Goal: Task Accomplishment & Management: Manage account settings

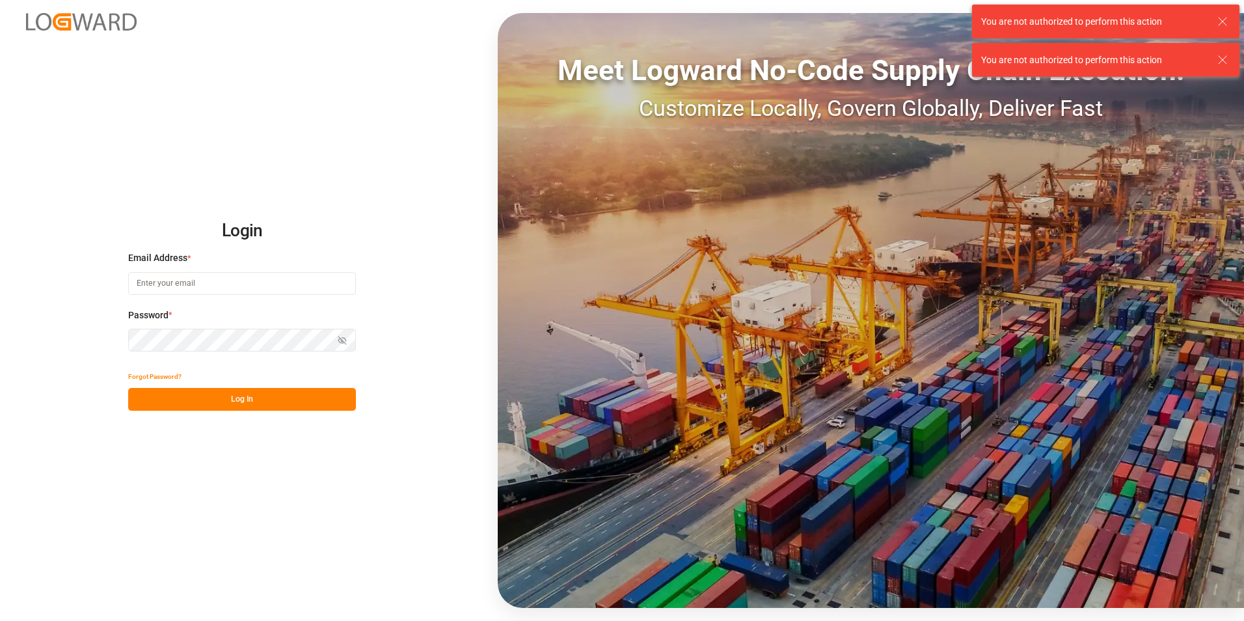
type input "[PERSON_NAME][EMAIL_ADDRESS][PERSON_NAME][DOMAIN_NAME]"
click at [340, 340] on div "Show password" at bounding box center [242, 339] width 228 height 23
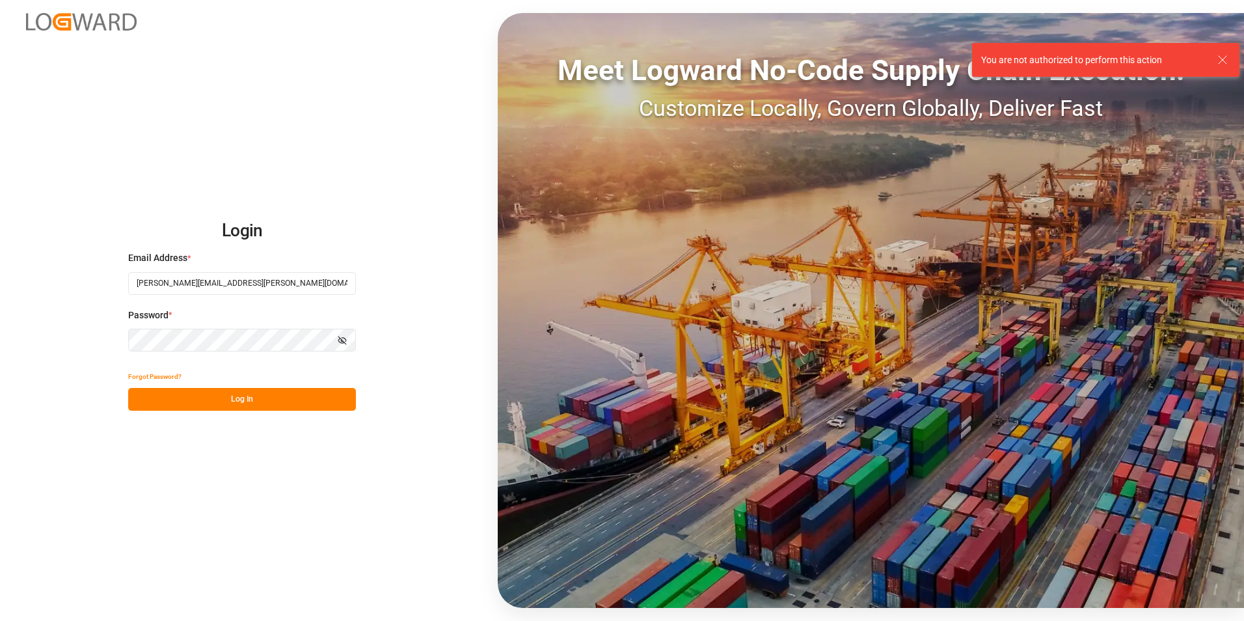
click at [340, 340] on icon "button" at bounding box center [342, 340] width 9 height 9
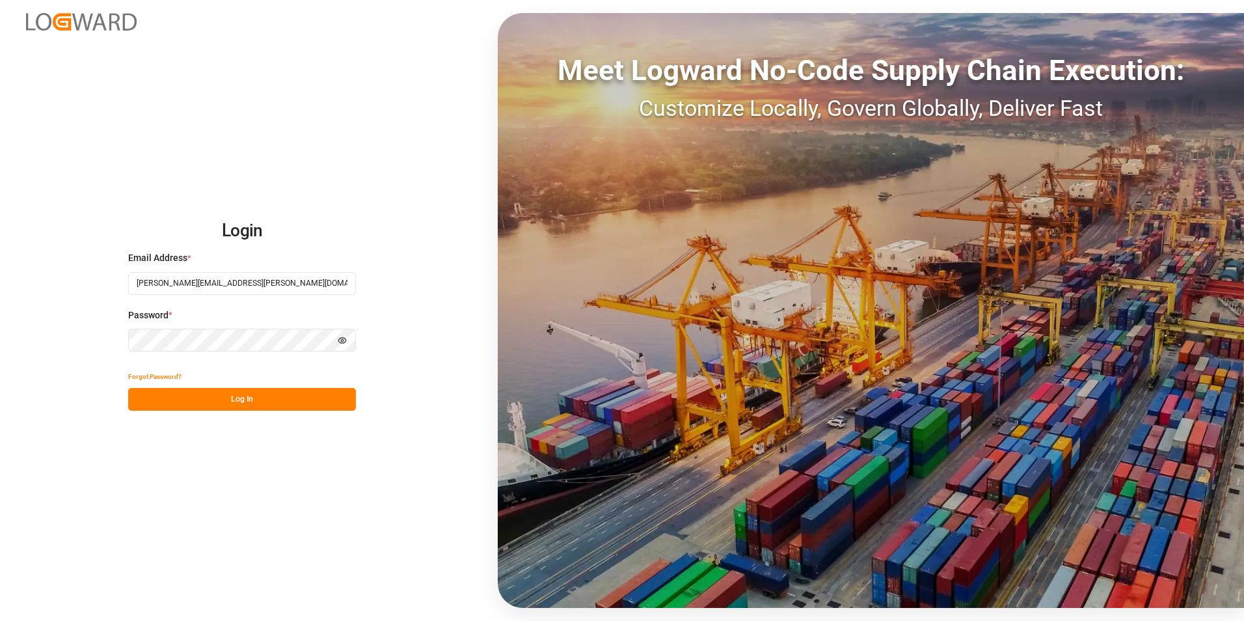
click at [287, 398] on button "Log In" at bounding box center [242, 399] width 228 height 23
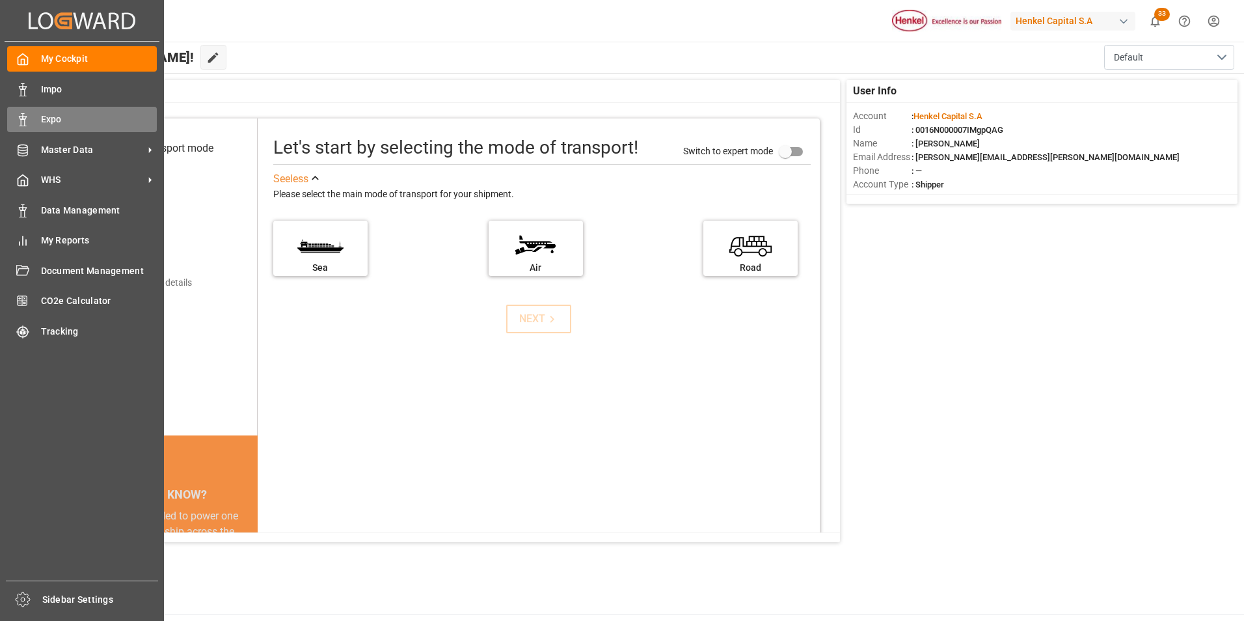
click at [32, 122] on div "Expo Expo" at bounding box center [82, 119] width 150 height 25
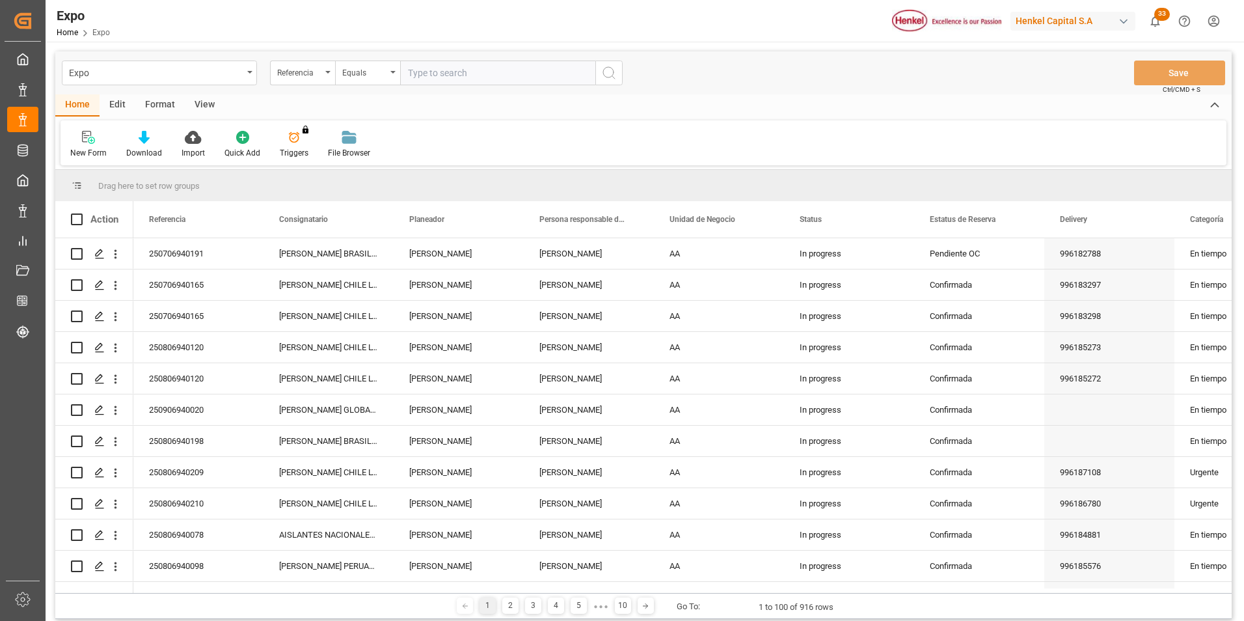
click at [429, 74] on input "text" at bounding box center [497, 72] width 195 height 25
type input "250806940066"
click at [598, 79] on button "search button" at bounding box center [608, 72] width 27 height 25
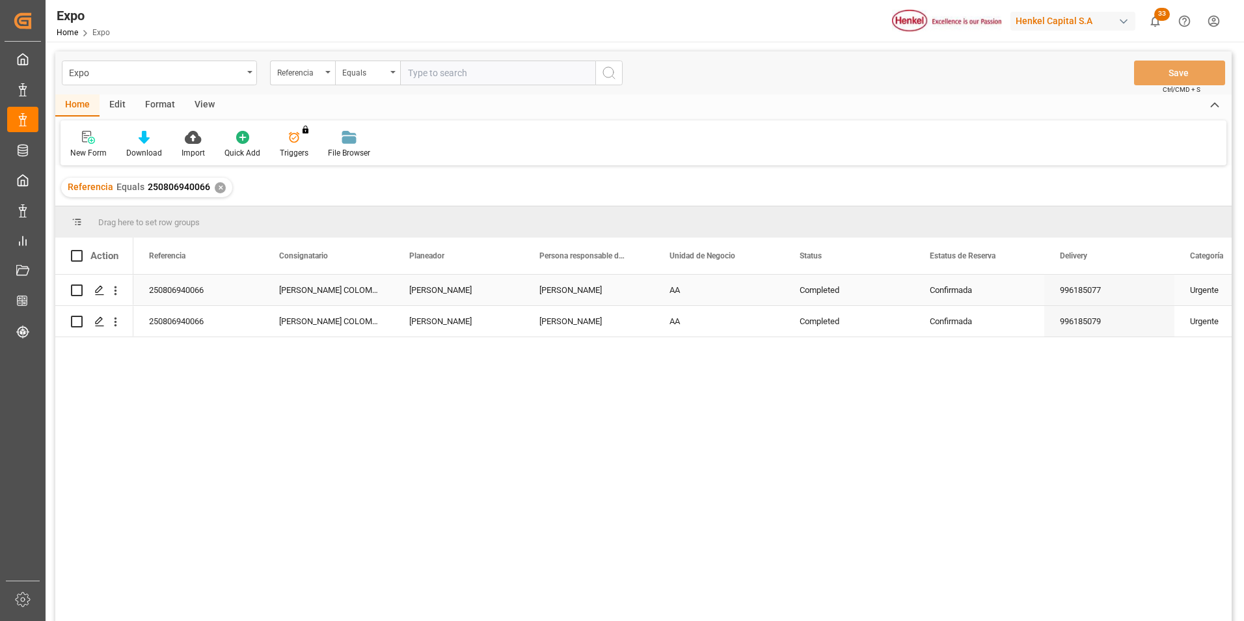
click at [950, 295] on div "Confirmada" at bounding box center [978, 290] width 99 height 30
click at [972, 291] on div "Confirmada" at bounding box center [978, 290] width 99 height 30
click at [1026, 296] on icon "open menu" at bounding box center [1020, 298] width 16 height 16
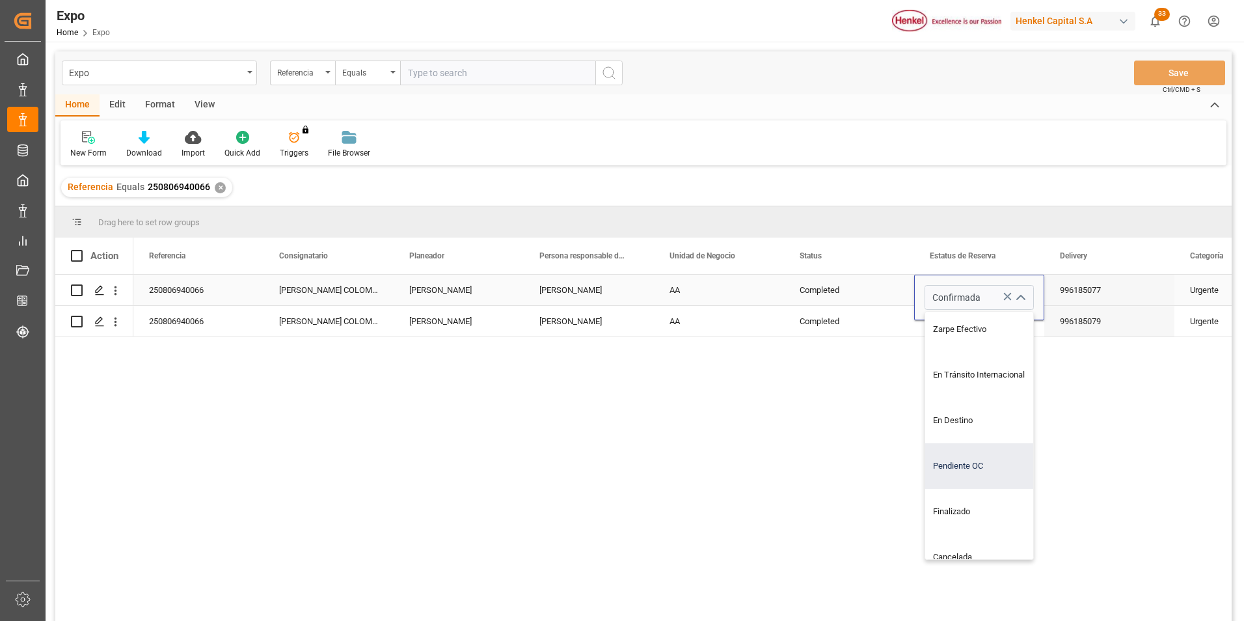
scroll to position [304, 0]
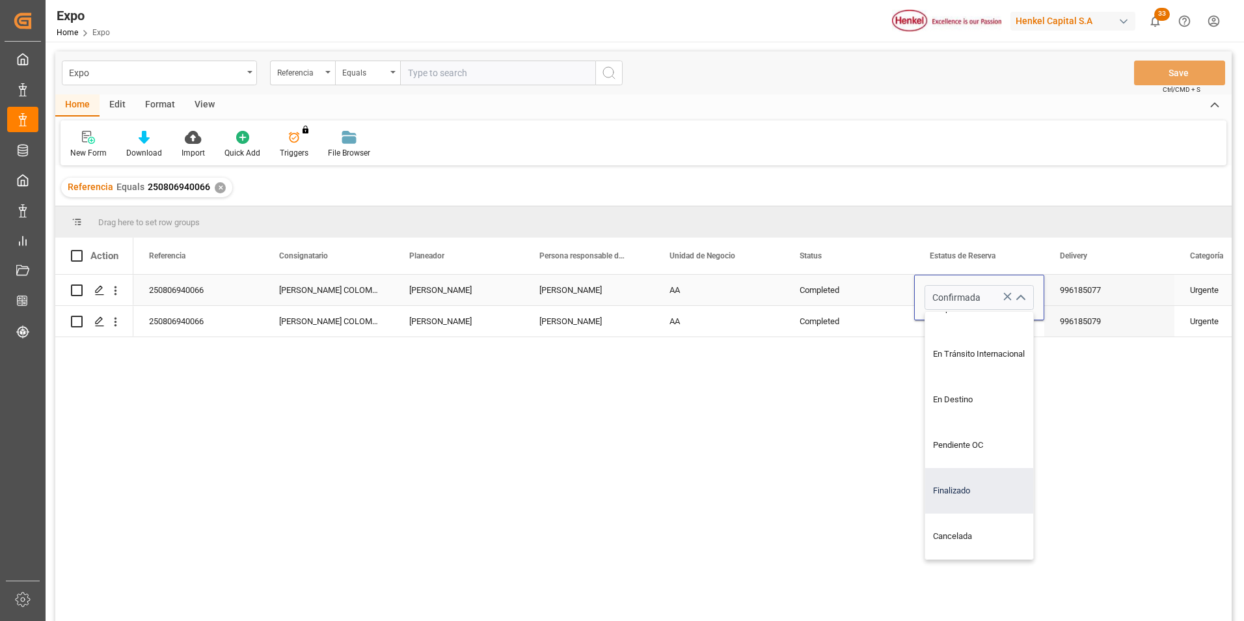
click at [950, 477] on div "Finalizado" at bounding box center [990, 491] width 131 height 46
type input "Finalizado"
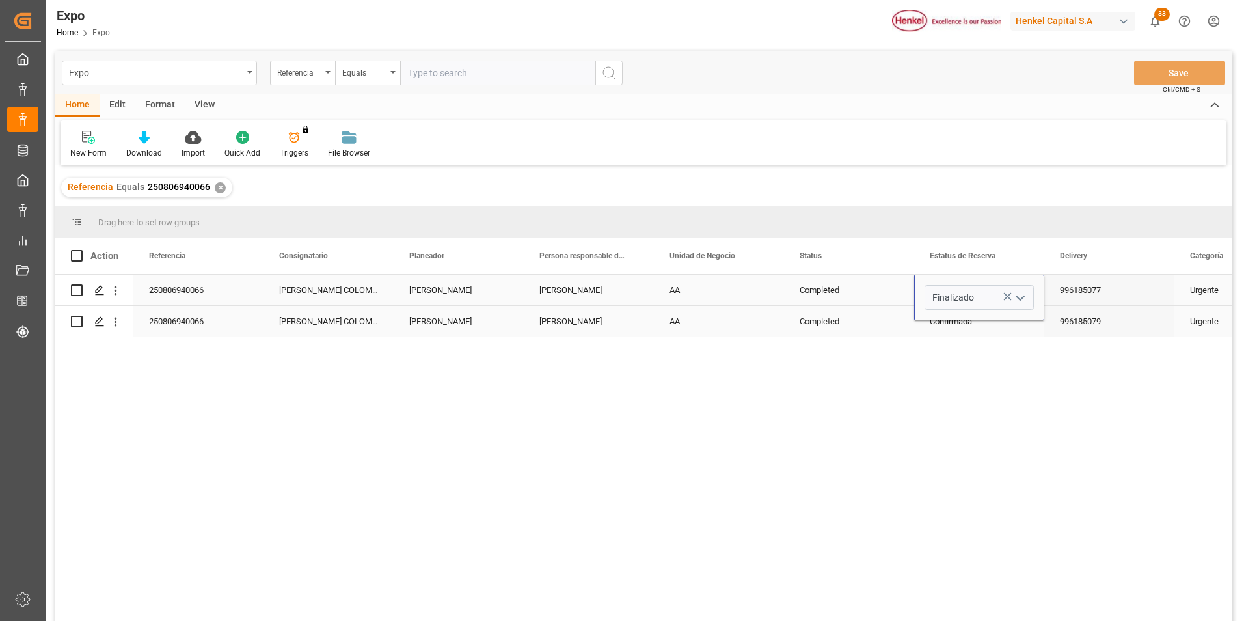
click at [864, 326] on div "Completed" at bounding box center [849, 321] width 130 height 31
click at [983, 289] on div "Finalizado" at bounding box center [978, 290] width 99 height 30
click at [980, 325] on div "Confirmada" at bounding box center [978, 321] width 99 height 30
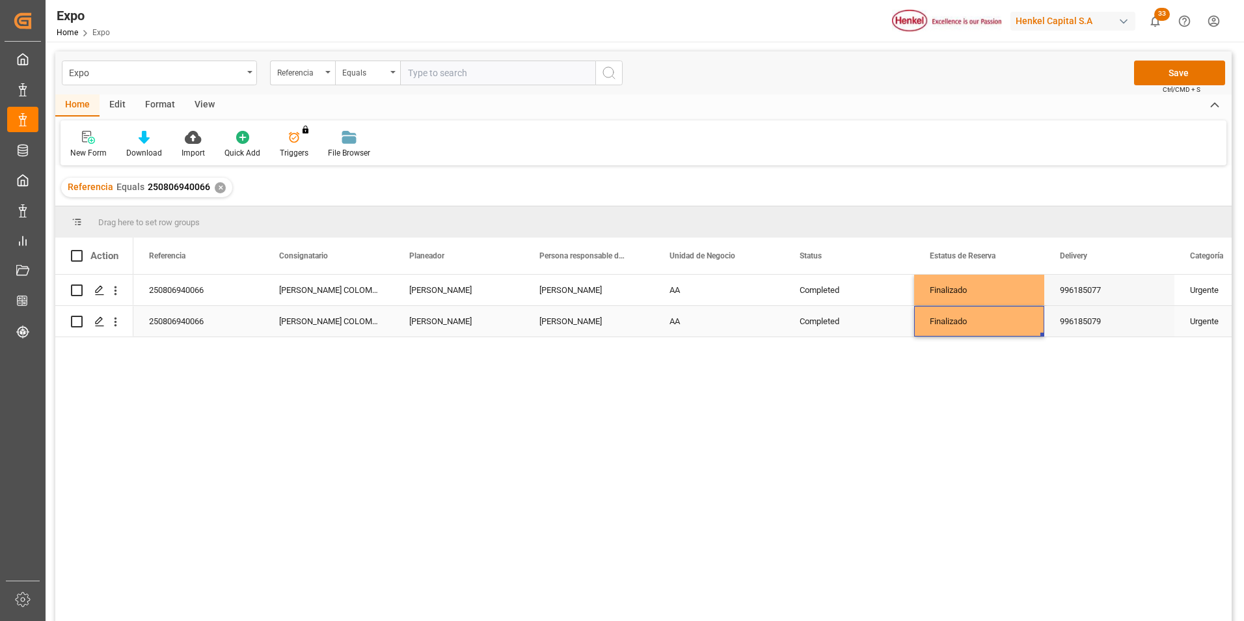
click at [1064, 321] on div "996185079" at bounding box center [1109, 321] width 130 height 31
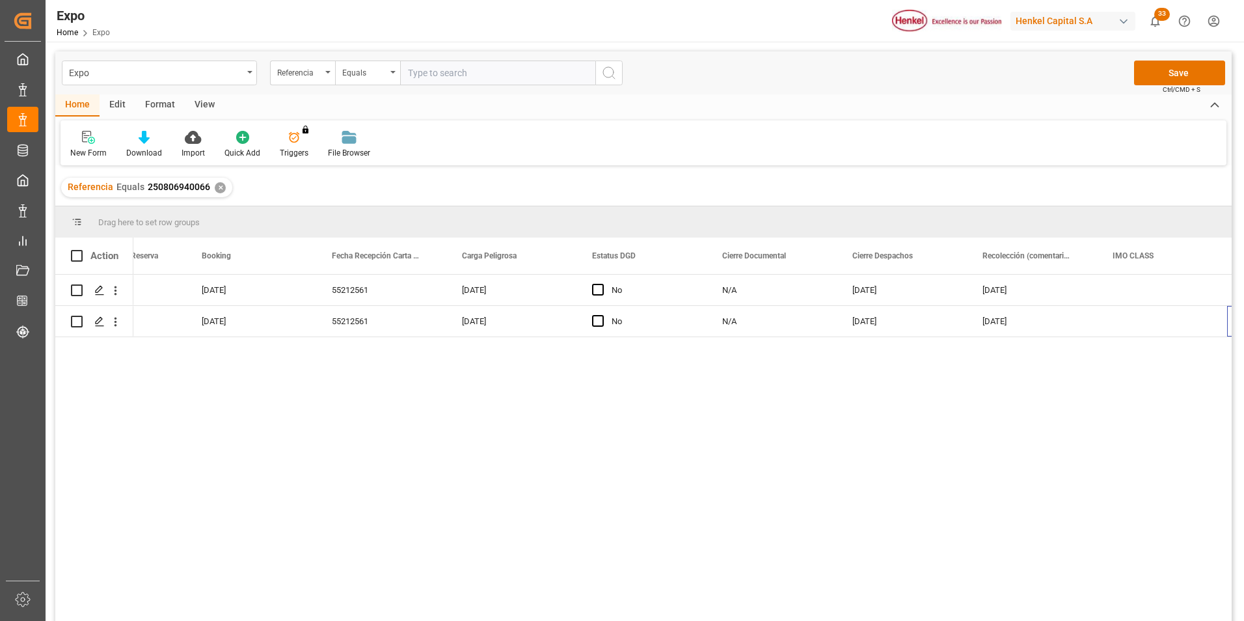
scroll to position [0, 0]
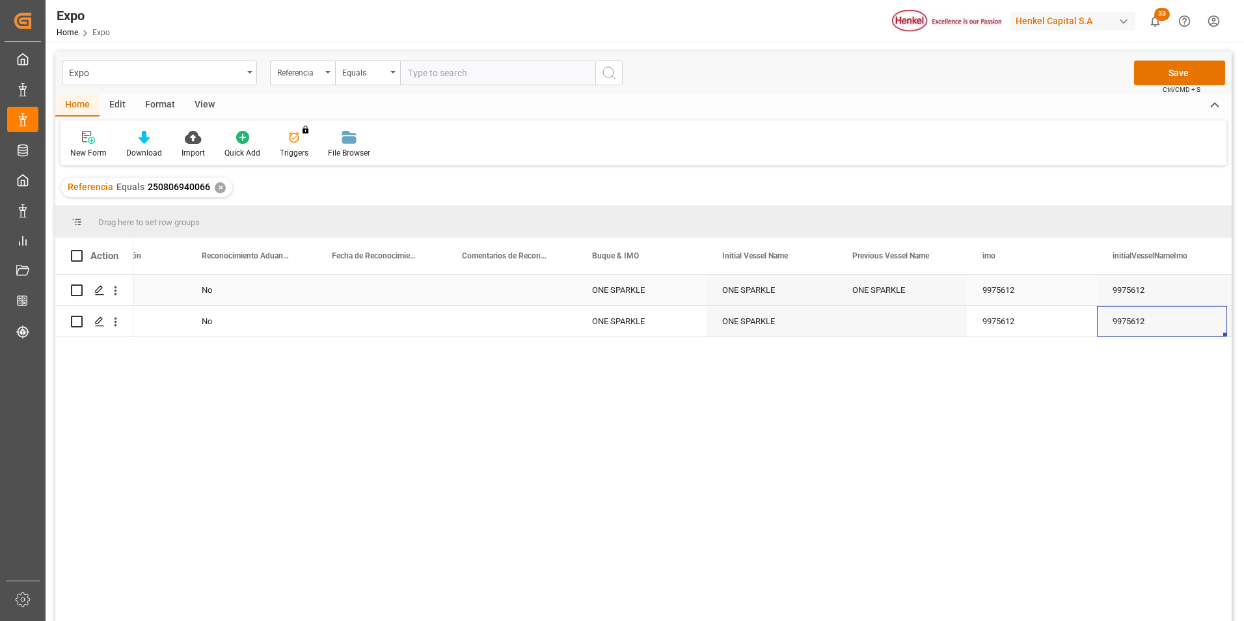
click at [862, 297] on div "ONE SPARKLE" at bounding box center [901, 289] width 130 height 31
click at [864, 289] on div "ONE SPARKLE" at bounding box center [901, 289] width 130 height 31
click at [869, 319] on div "Press SPACE to select this row." at bounding box center [901, 321] width 130 height 31
click at [930, 300] on div "ONE SPARKLE" at bounding box center [901, 289] width 130 height 31
click at [913, 317] on div "Press SPACE to select this row." at bounding box center [901, 321] width 130 height 31
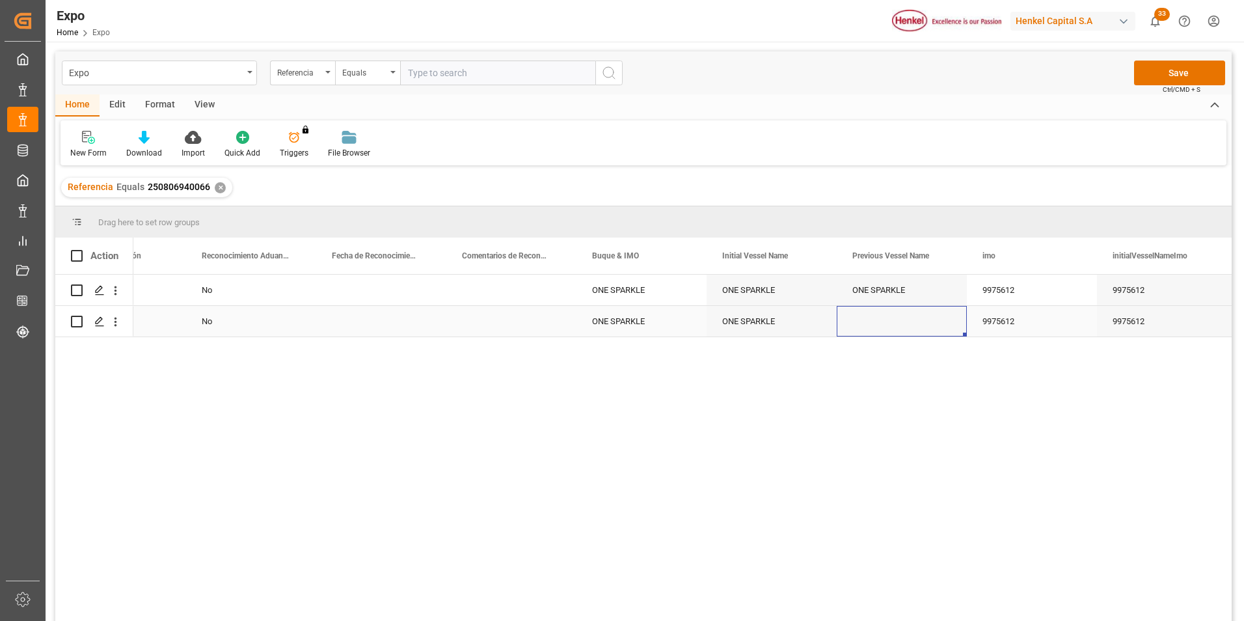
click at [1007, 323] on div "9975612" at bounding box center [1032, 321] width 130 height 31
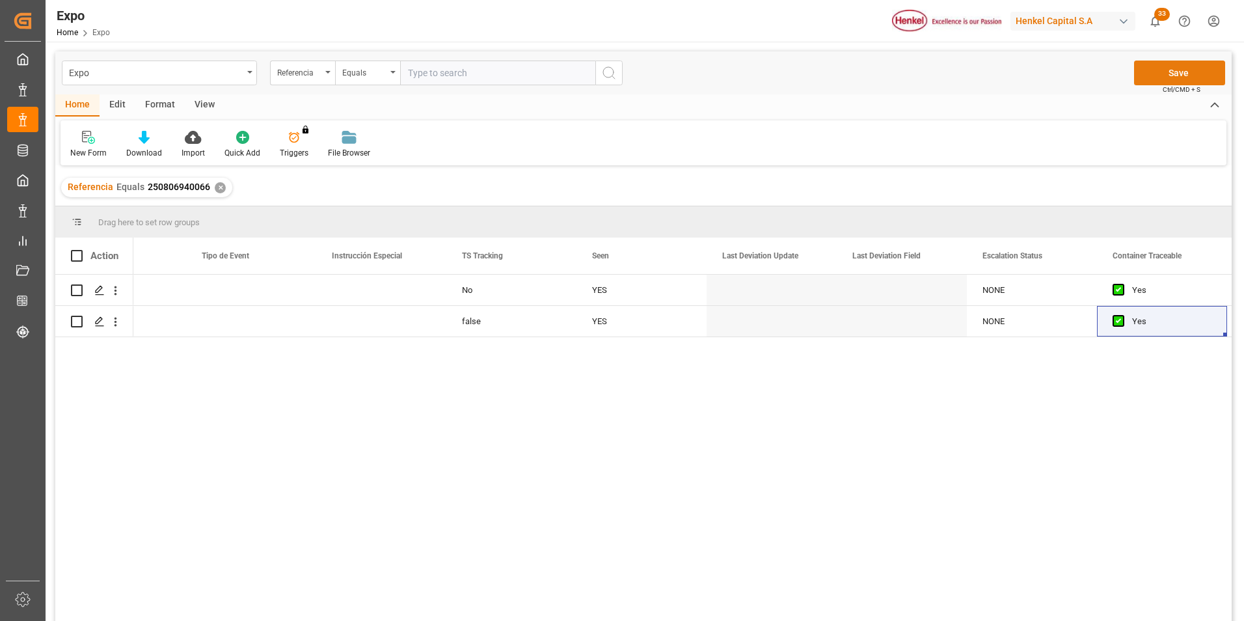
click at [1156, 74] on button "Save" at bounding box center [1179, 72] width 91 height 25
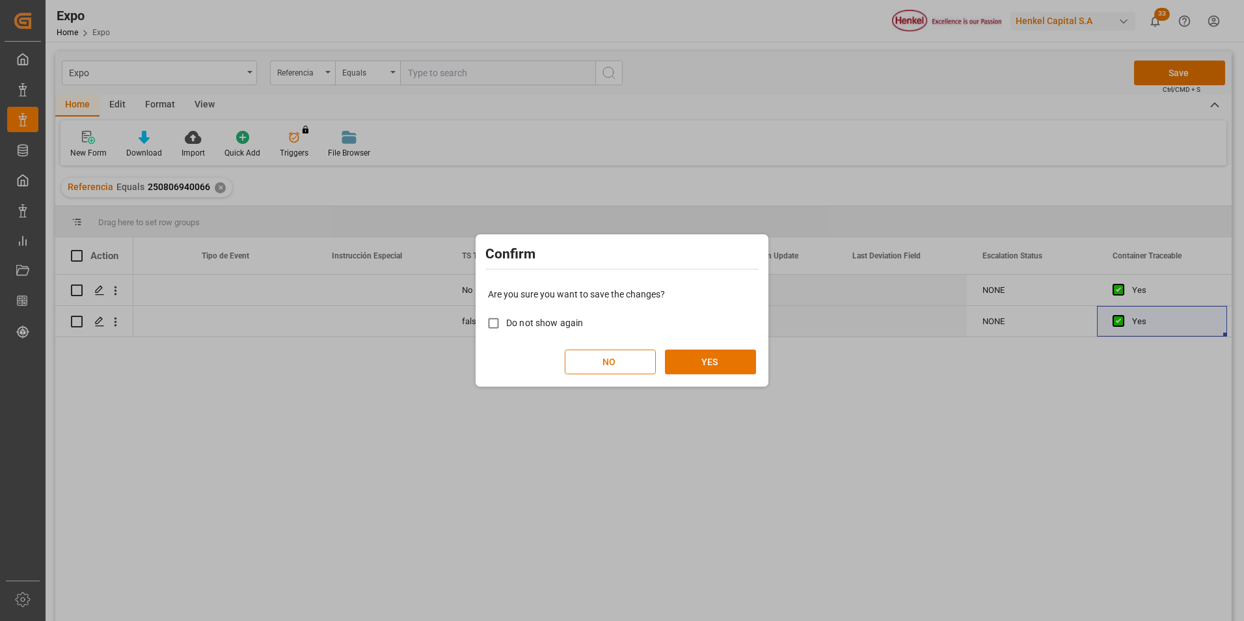
drag, startPoint x: 717, startPoint y: 353, endPoint x: 717, endPoint y: 336, distance: 16.9
click at [718, 340] on div "Are you sure you want to save the changes? Do not show again NO YES" at bounding box center [622, 330] width 286 height 105
click at [698, 366] on button "YES" at bounding box center [710, 361] width 91 height 25
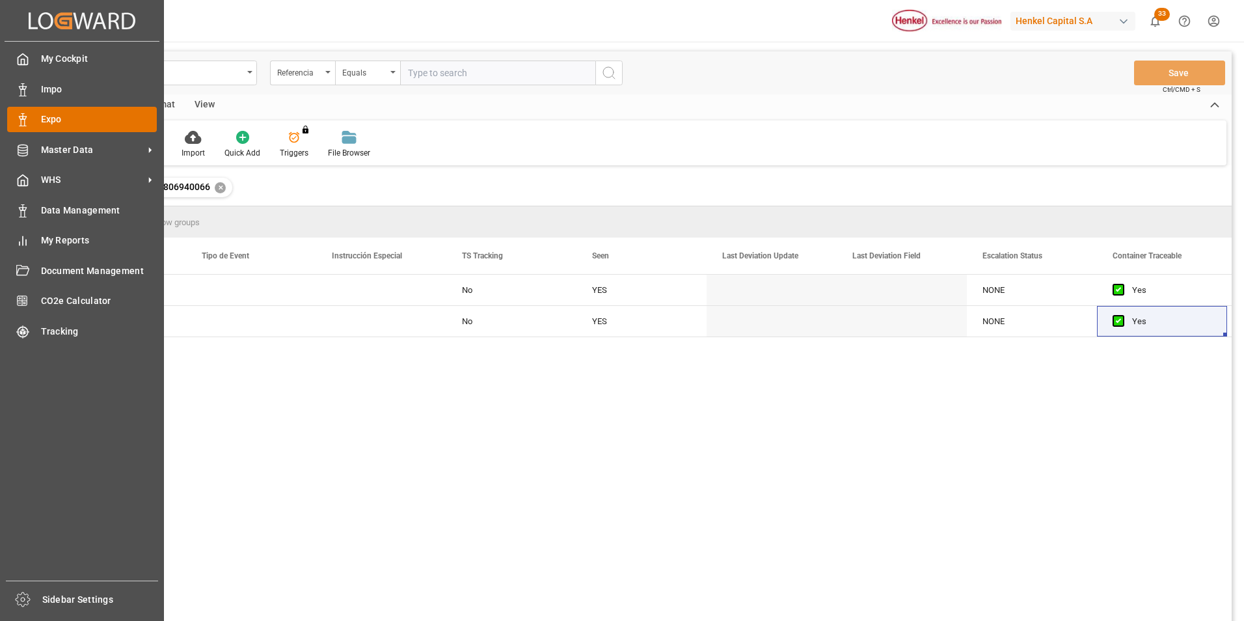
click at [12, 122] on div at bounding box center [18, 120] width 22 height 14
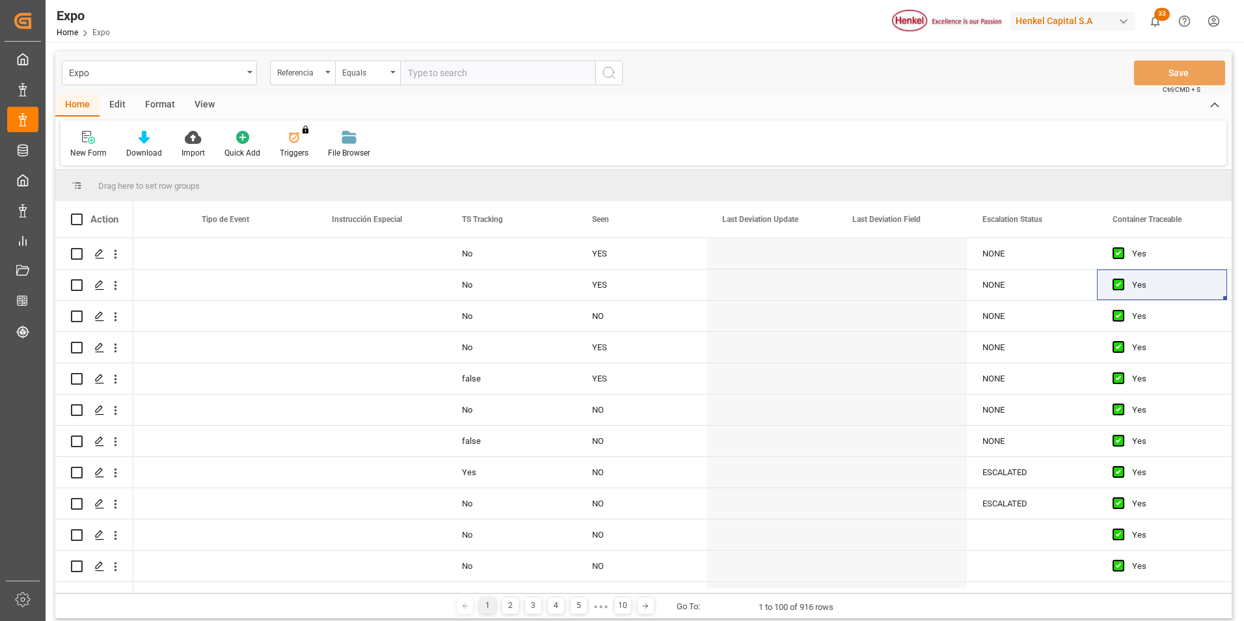
click at [435, 71] on input "text" at bounding box center [497, 72] width 195 height 25
paste input "250806940065"
type input "250806940065"
click at [615, 71] on icon "search button" at bounding box center [609, 73] width 16 height 16
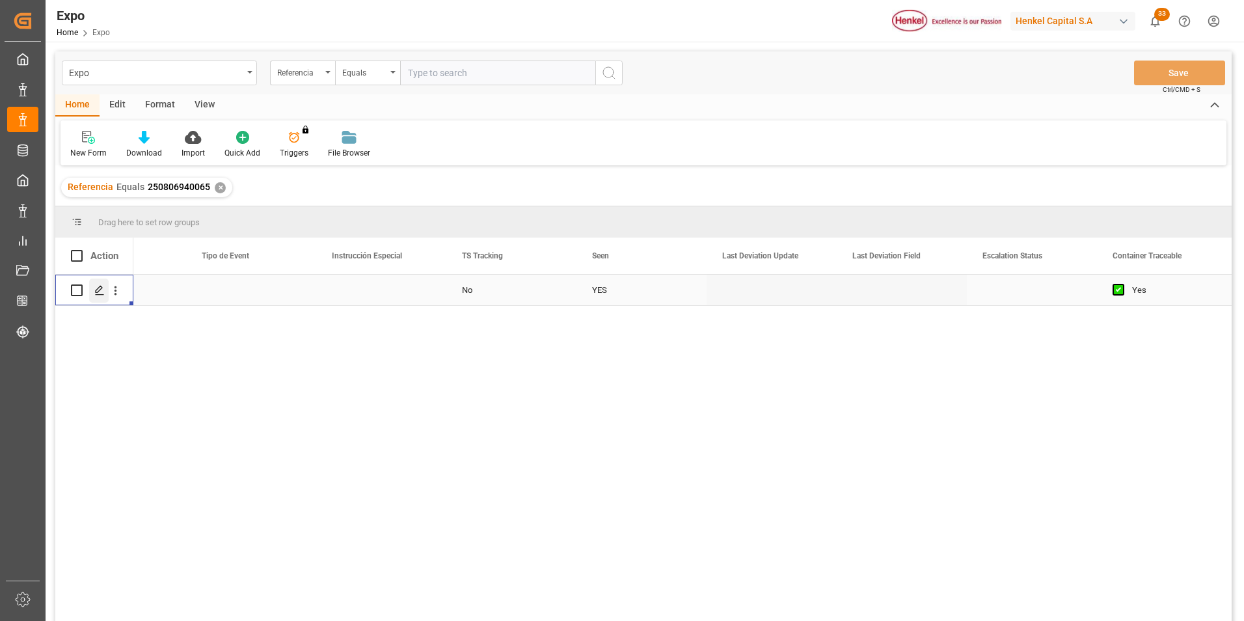
click at [96, 286] on icon "Press SPACE to select this row." at bounding box center [99, 290] width 10 height 10
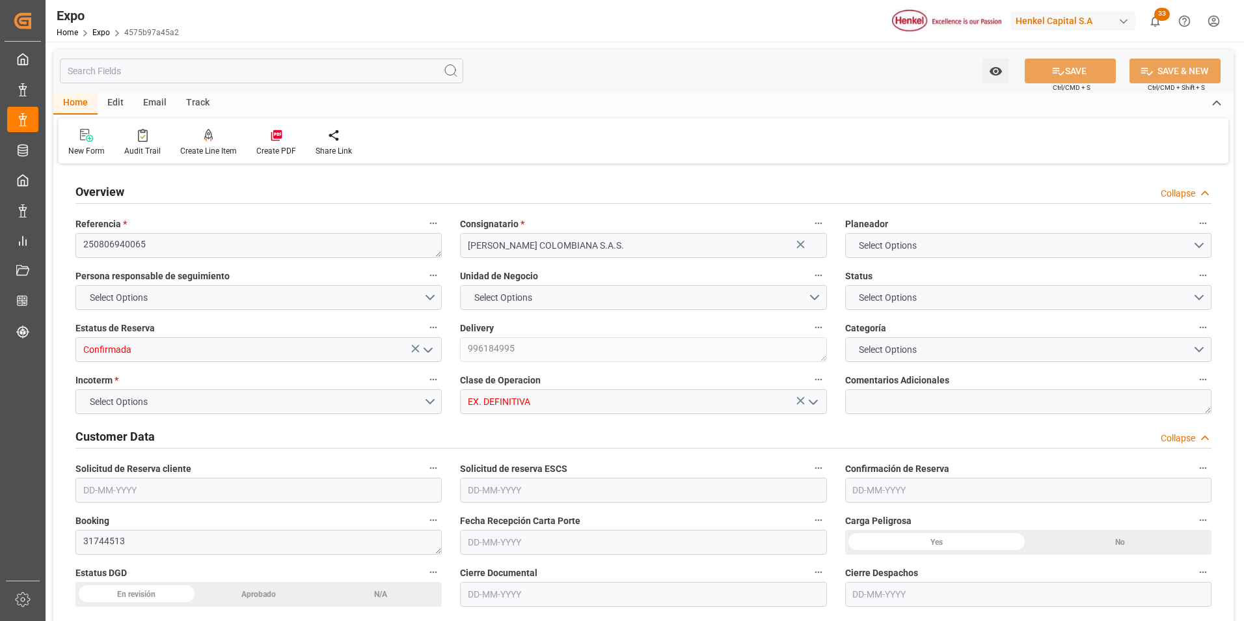
type input "10716"
type input "11254.505"
type input "18"
type input "9975612"
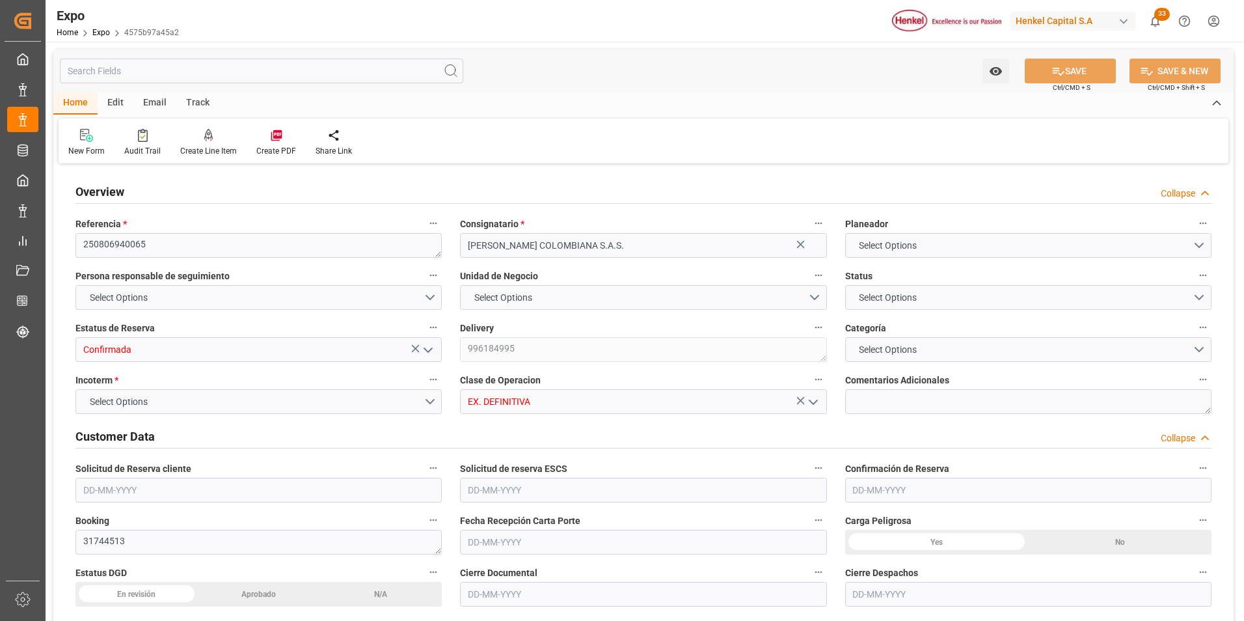
type input "9975612"
type input "MXZLO"
type input "[PERSON_NAME]"
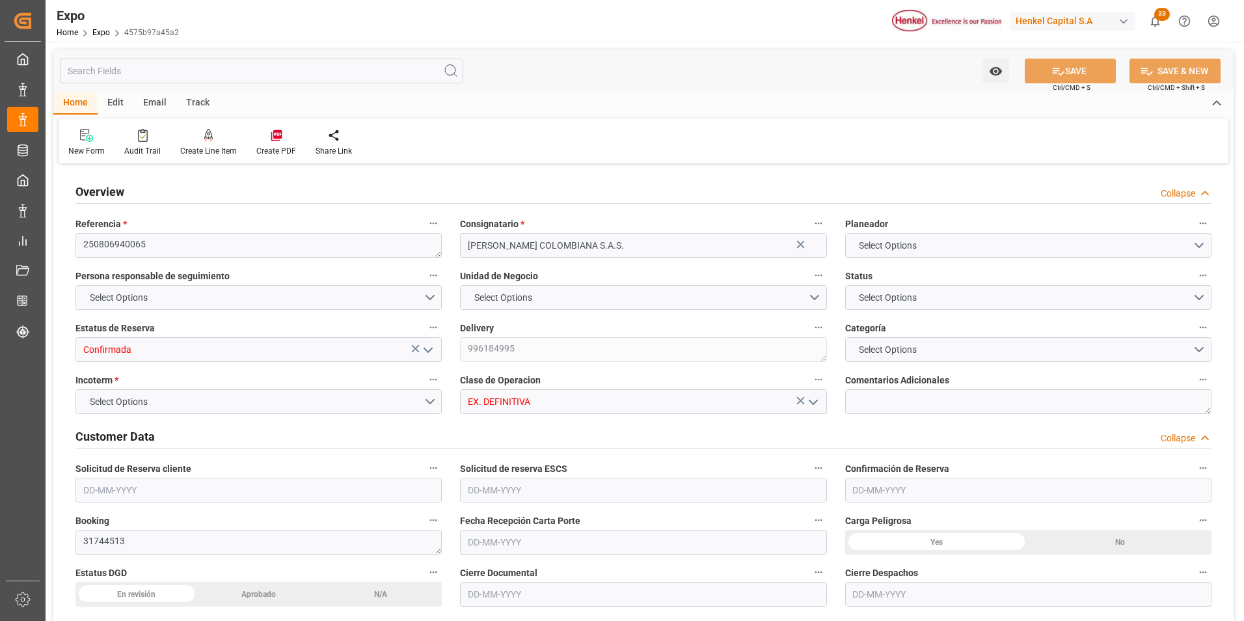
type input "9975612"
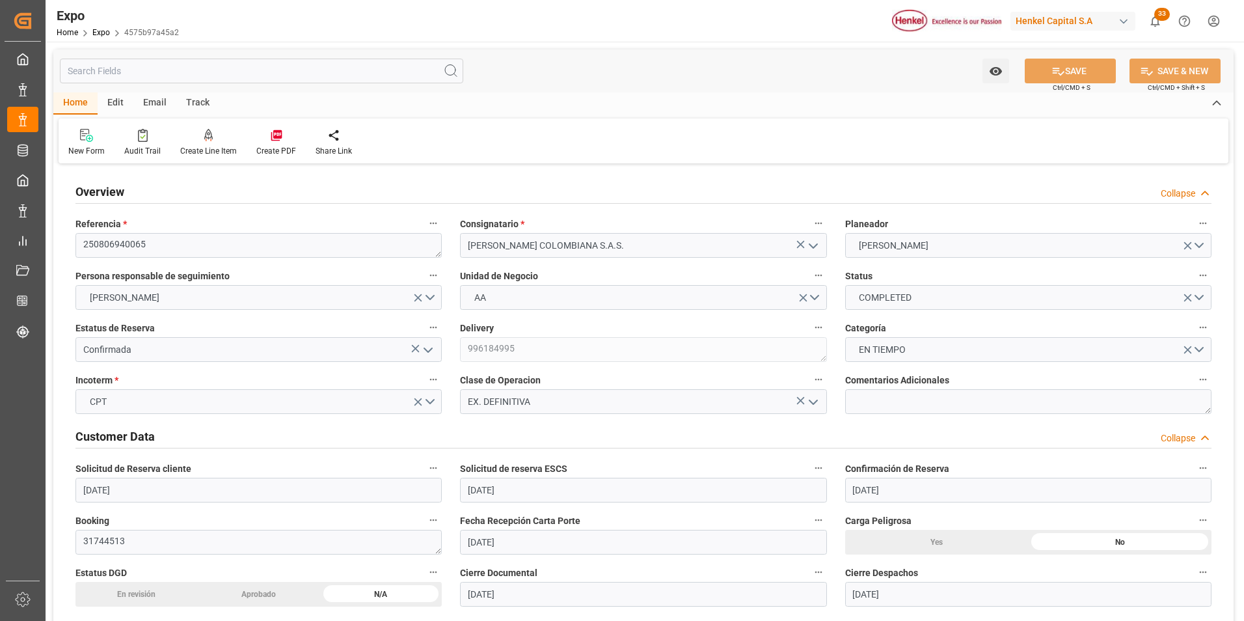
type input "[DATE]"
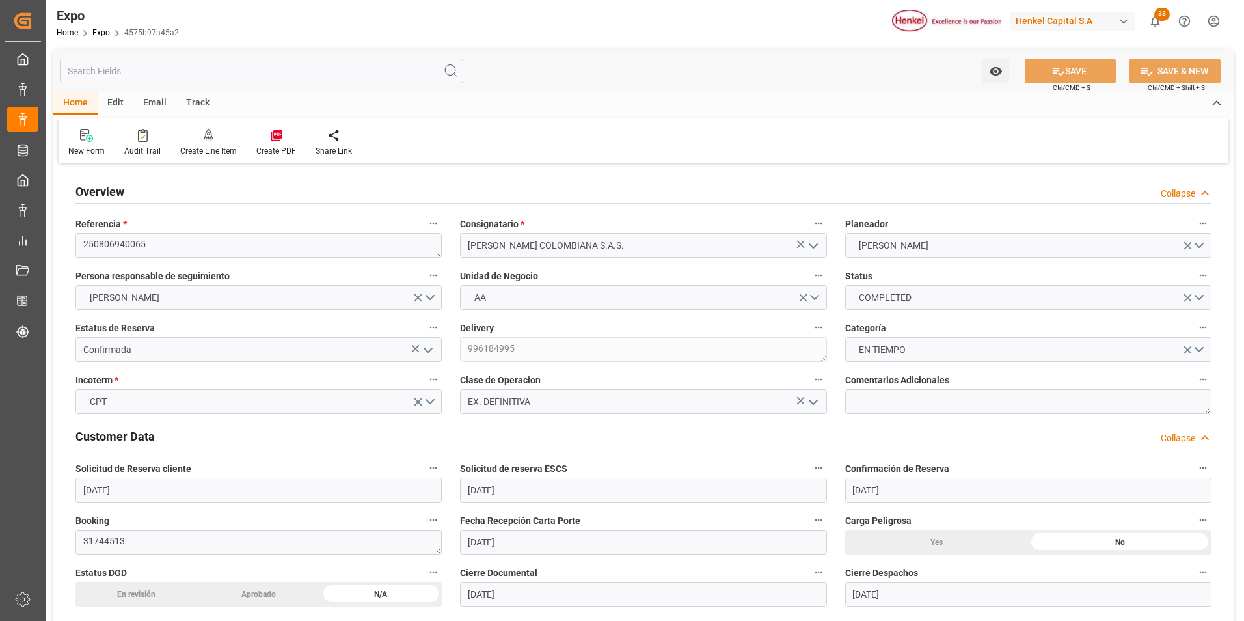
type input "[DATE]"
type input "[DATE] 00:00"
type input "[DATE]"
type input "[DATE] 15:46"
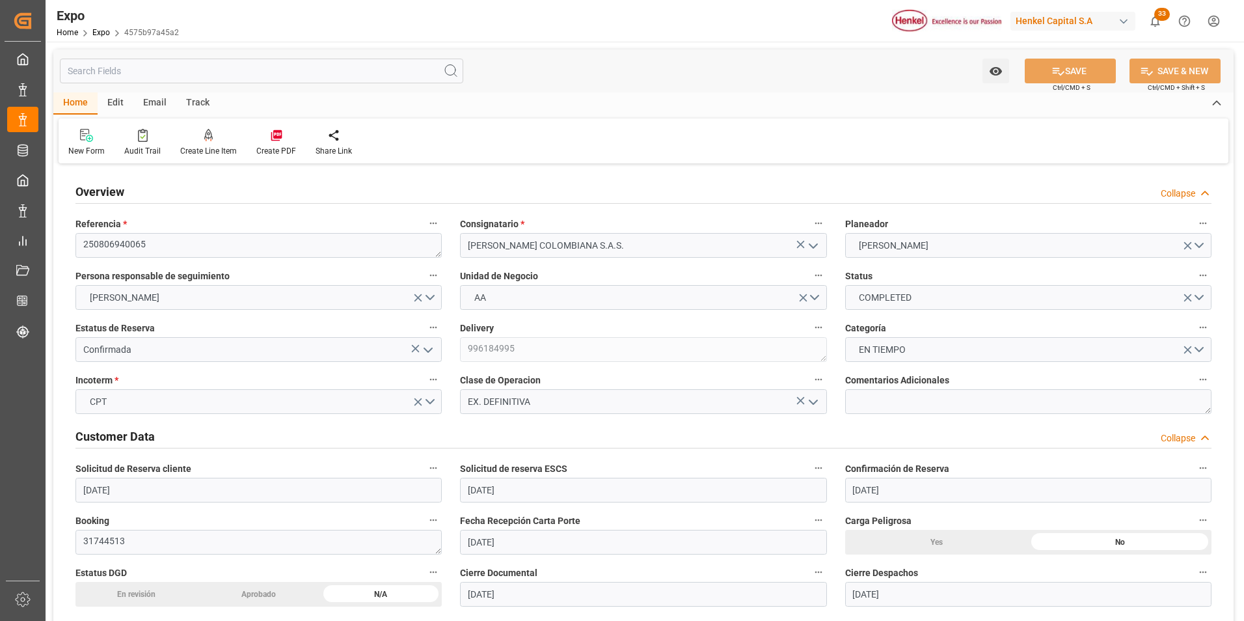
type input "[DATE]"
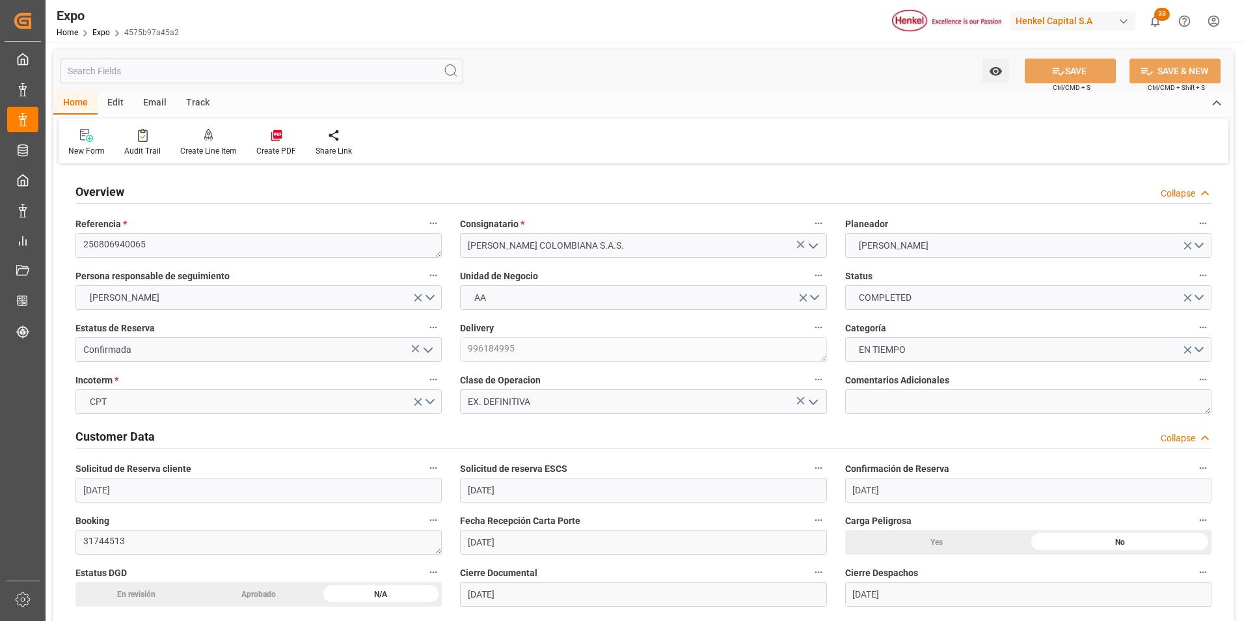
type input "[DATE] 15:00"
type input "[DATE] 00:00"
type input "[DATE] 13:25"
type input "[DATE] 01:30"
type input "[DATE] 00:00"
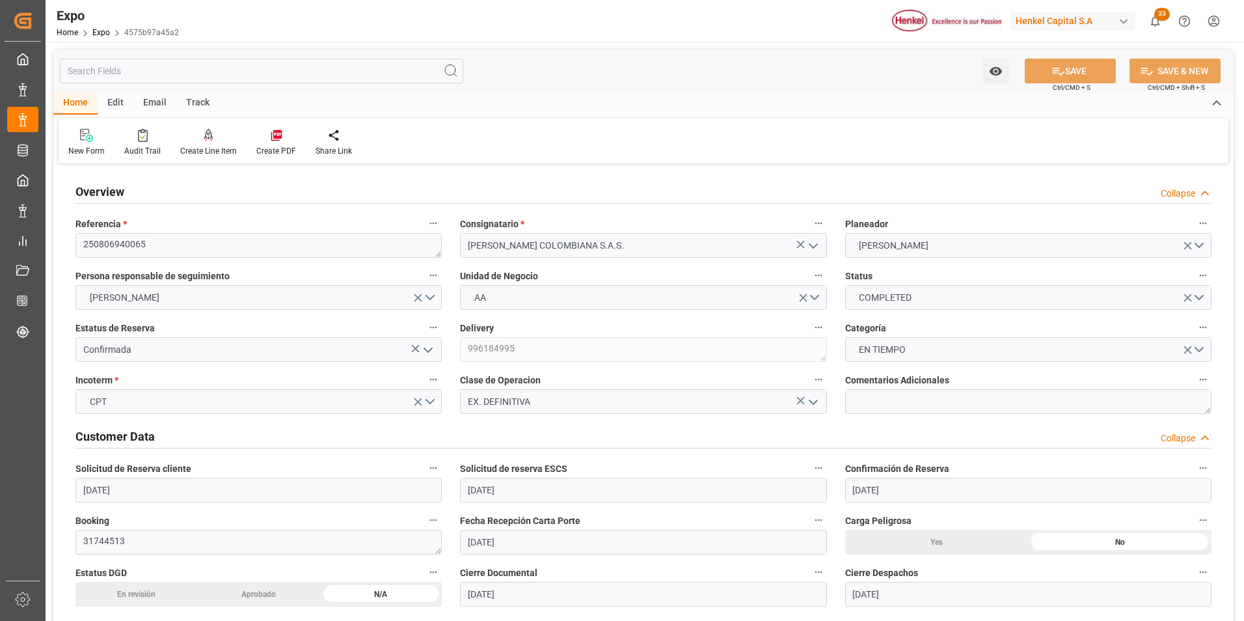
type input "[DATE] 03:48"
type input "[DATE] 10:08"
type input "[DATE] 13:09"
type input "[DATE] 13:42"
type input "[DATE] 16:00"
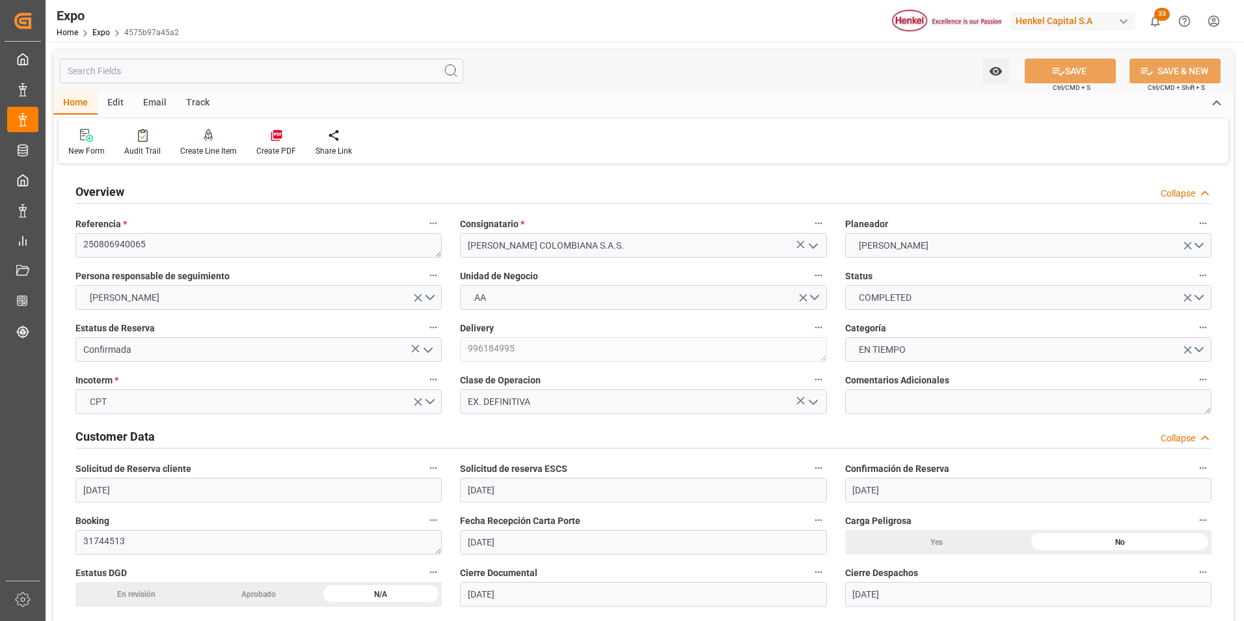
type input "[DATE] 14:11"
type input "[DATE] 01:30"
type input "[DATE] 03:21"
type input "[DATE] 11:28"
type input "[DATE] 03:48"
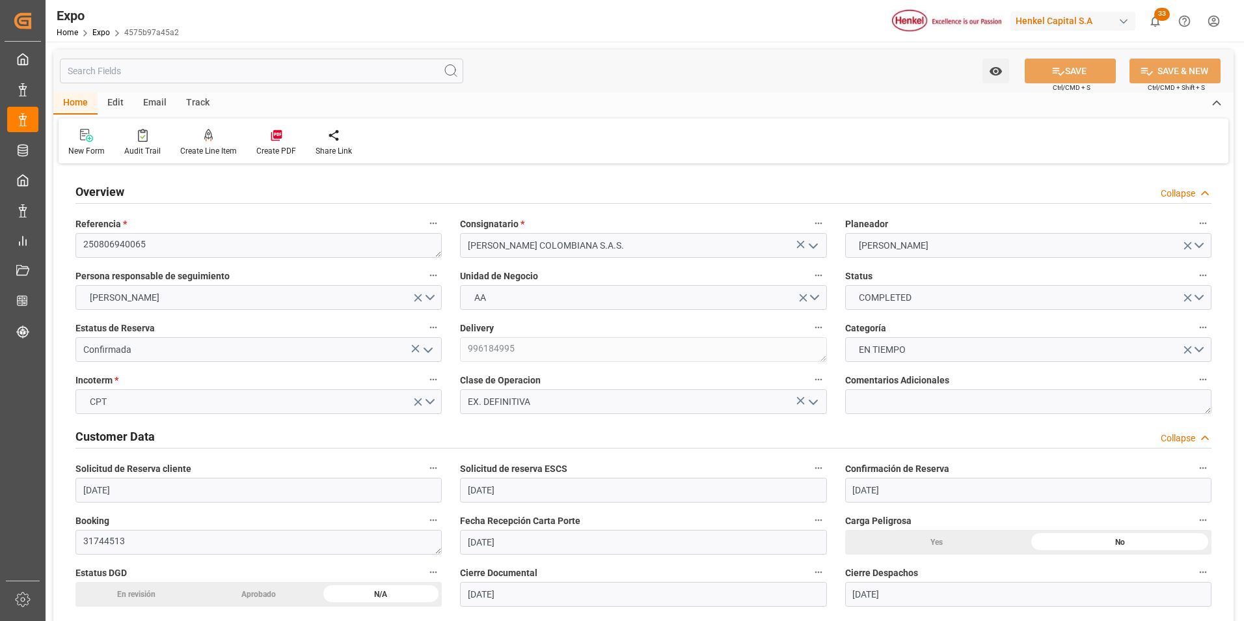
type input "[DATE] 03:48"
type input "[DATE] 23:20"
click at [472, 133] on div "New Form Audit Trail Create Line Item Create PDF Share Link" at bounding box center [643, 140] width 1169 height 45
click at [425, 351] on icon "open menu" at bounding box center [428, 350] width 16 height 16
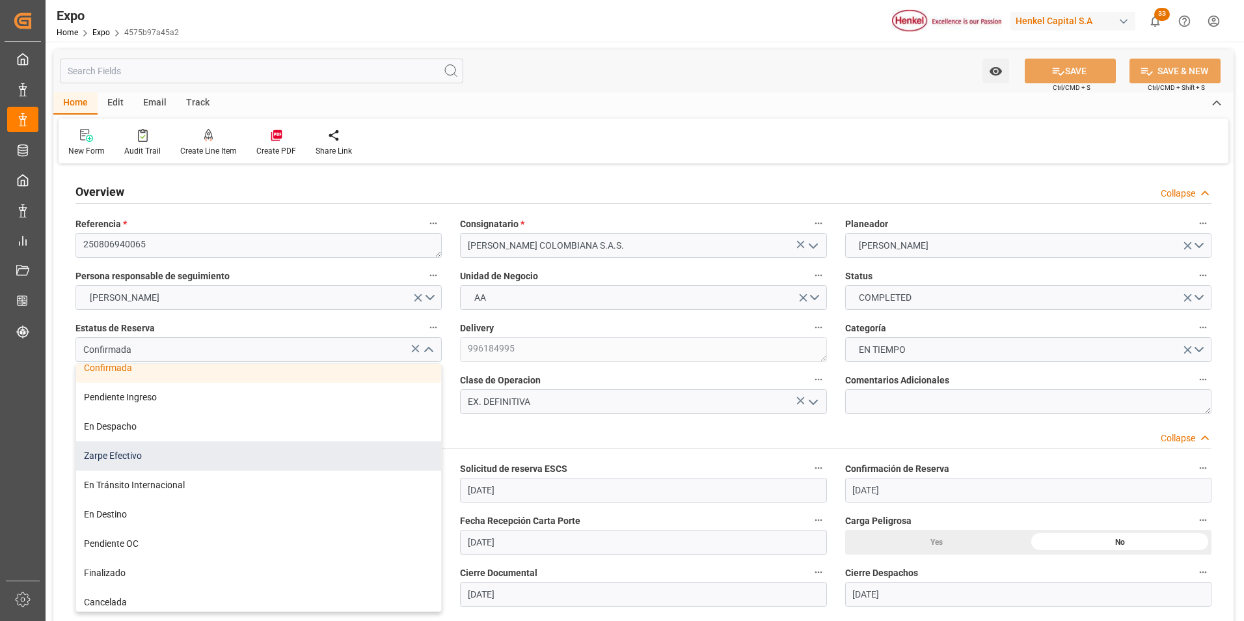
scroll to position [104, 0]
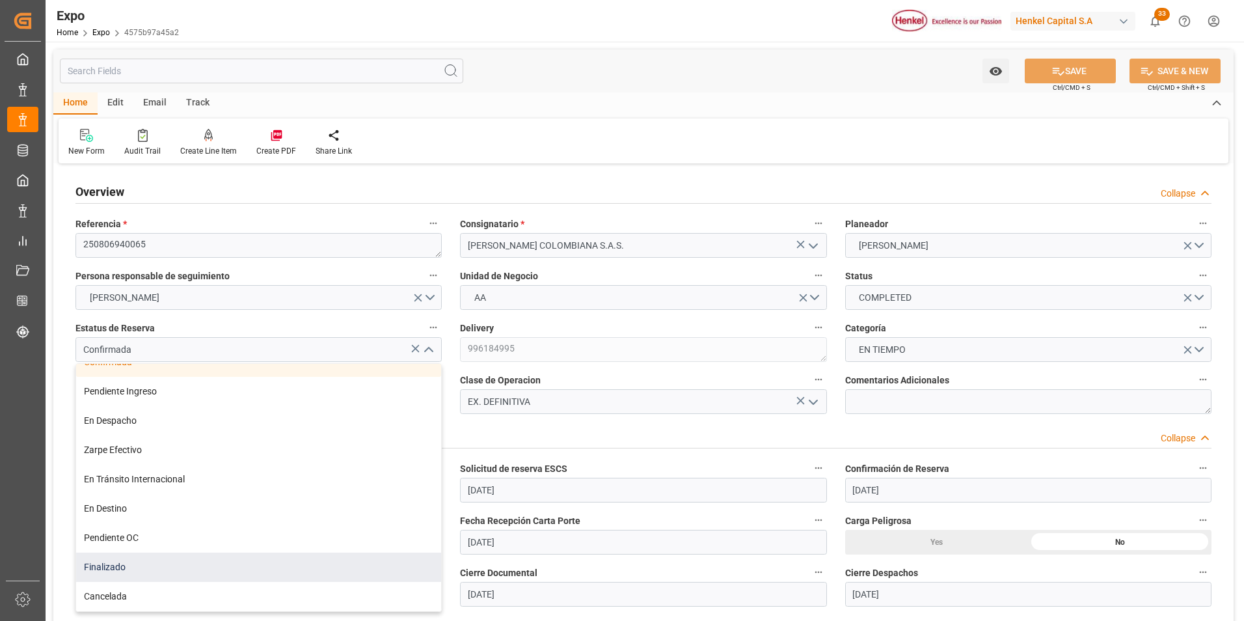
click at [142, 566] on div "Finalizado" at bounding box center [258, 566] width 365 height 29
type input "Finalizado"
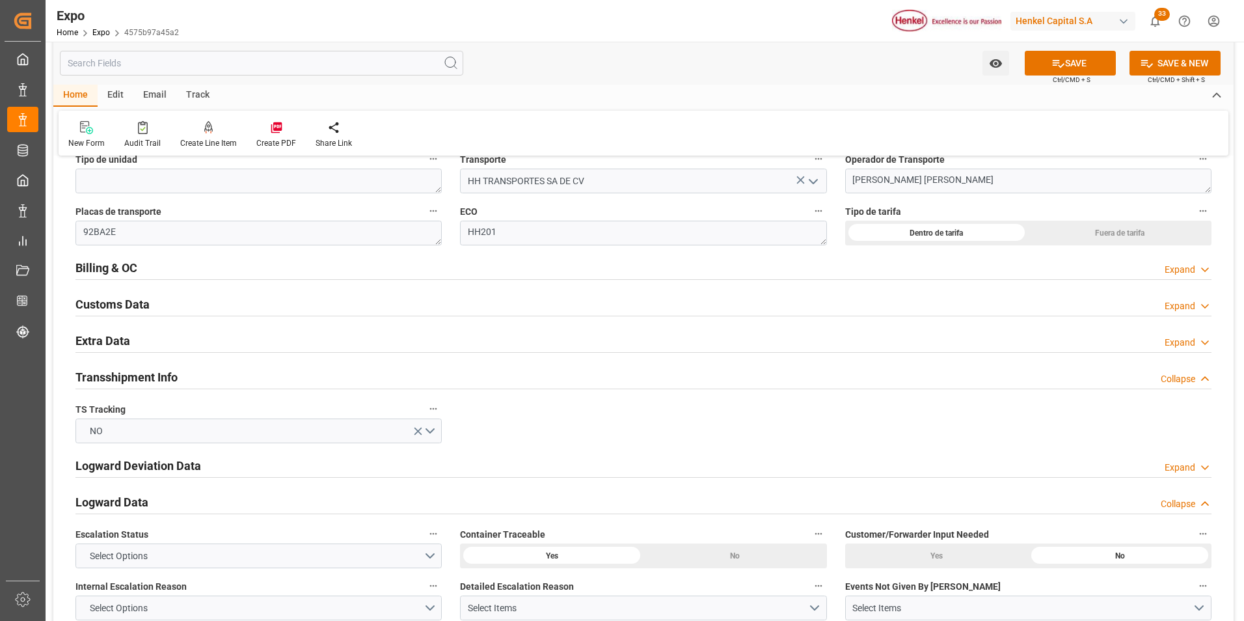
scroll to position [2211, 0]
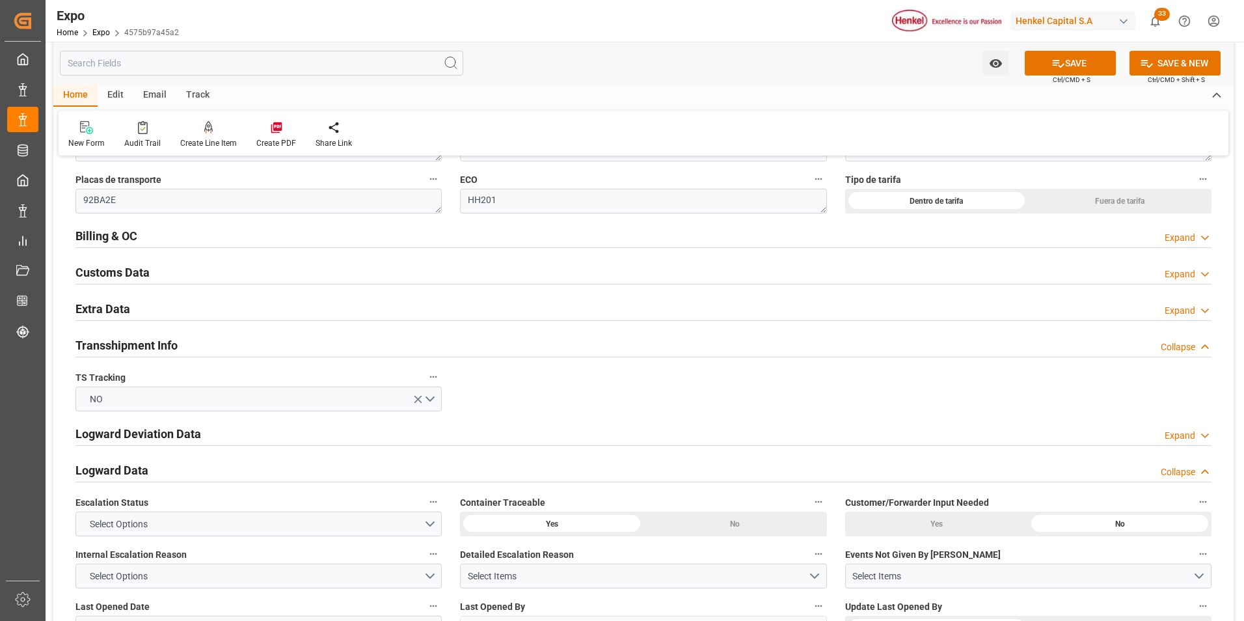
click at [1187, 231] on div "Expand" at bounding box center [1179, 238] width 31 height 14
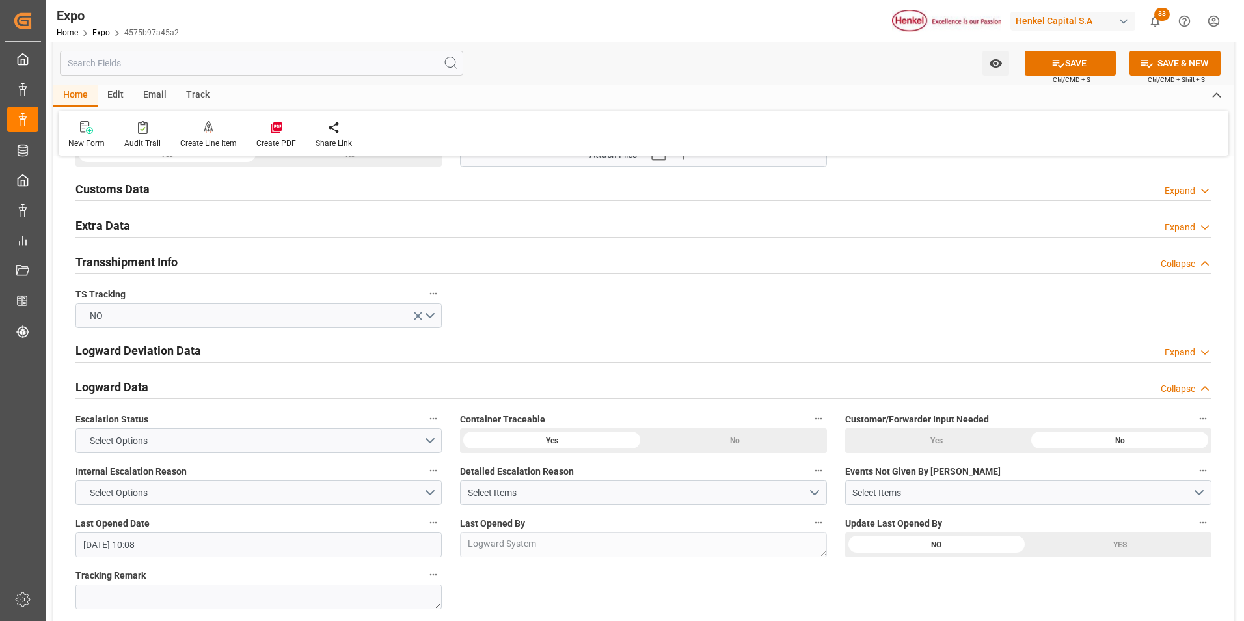
scroll to position [2667, 0]
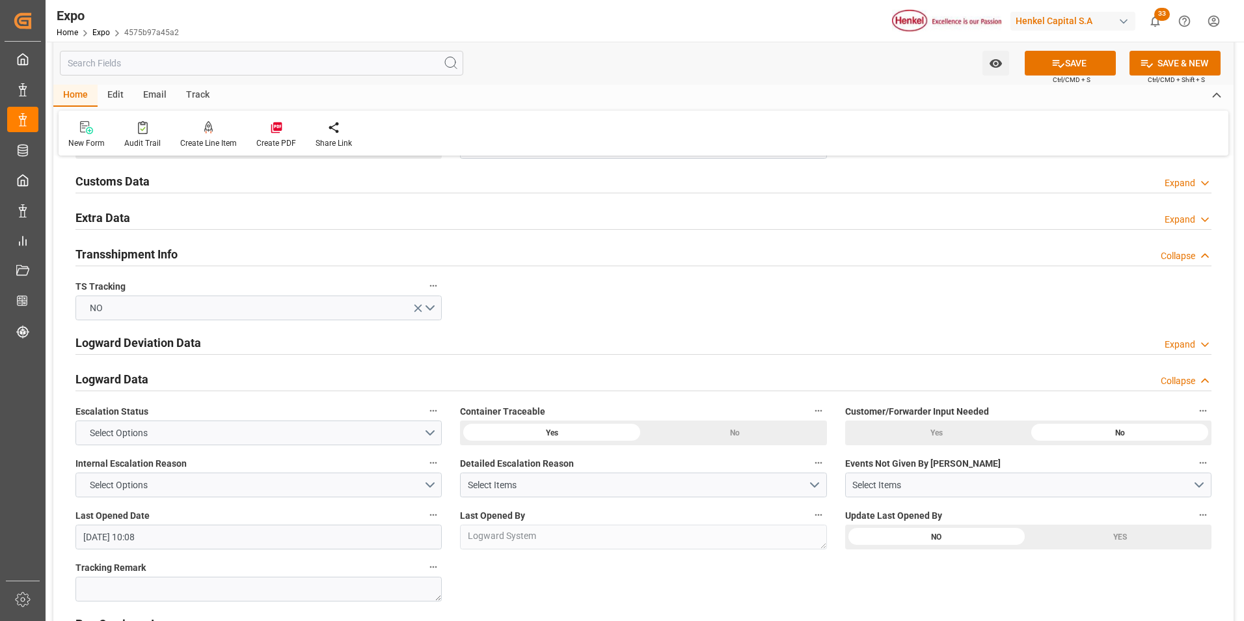
click at [1205, 221] on polyline at bounding box center [1204, 219] width 7 height 3
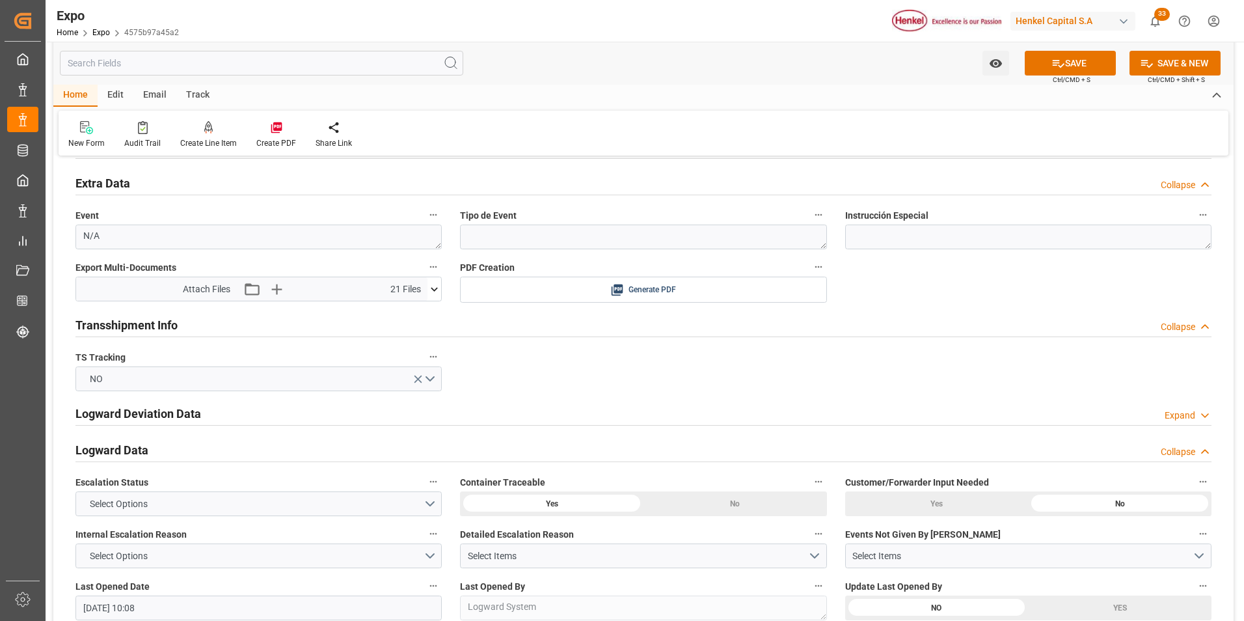
scroll to position [2732, 0]
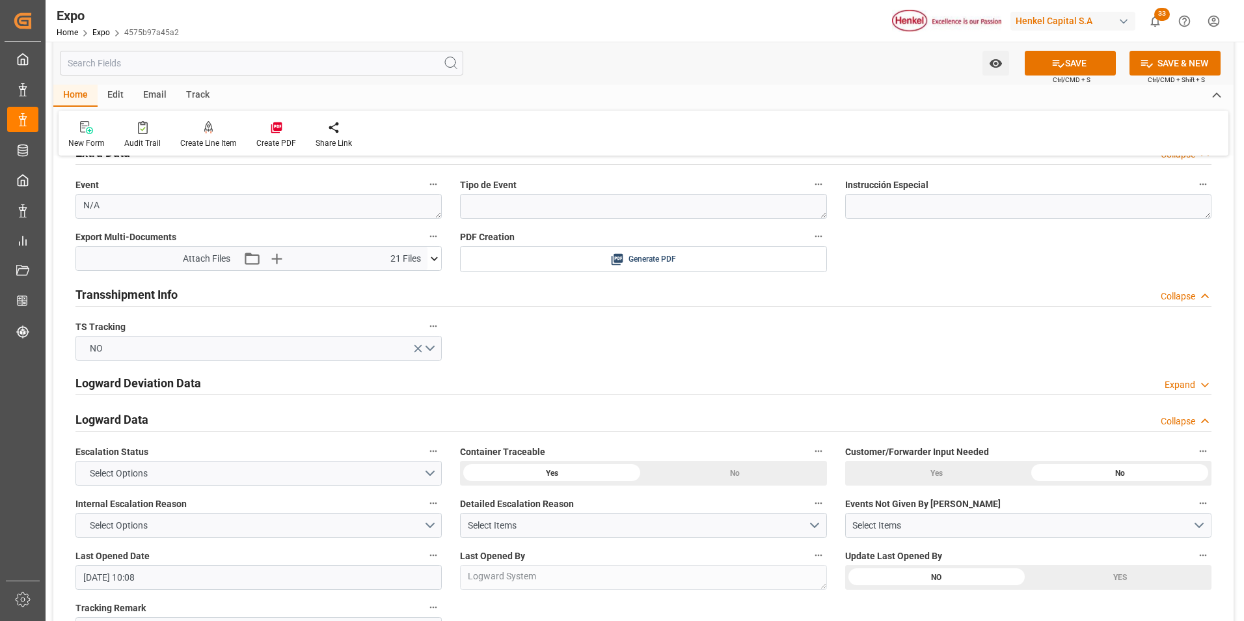
click at [434, 258] on icon at bounding box center [434, 259] width 14 height 14
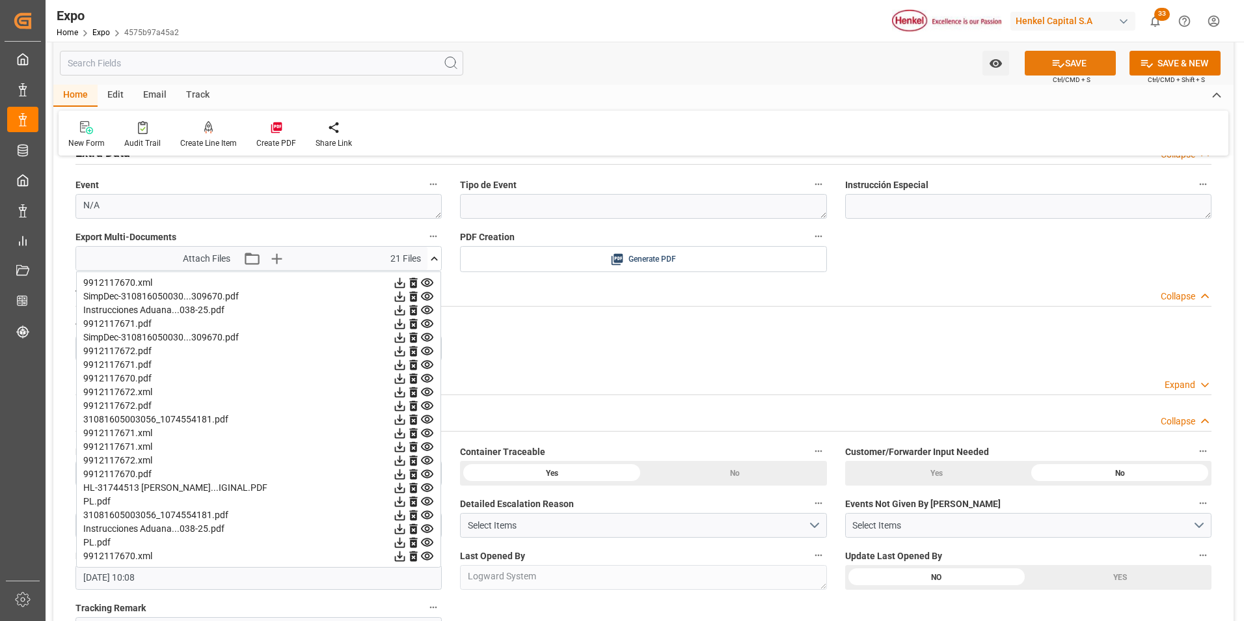
click at [1088, 64] on button "SAVE" at bounding box center [1069, 63] width 91 height 25
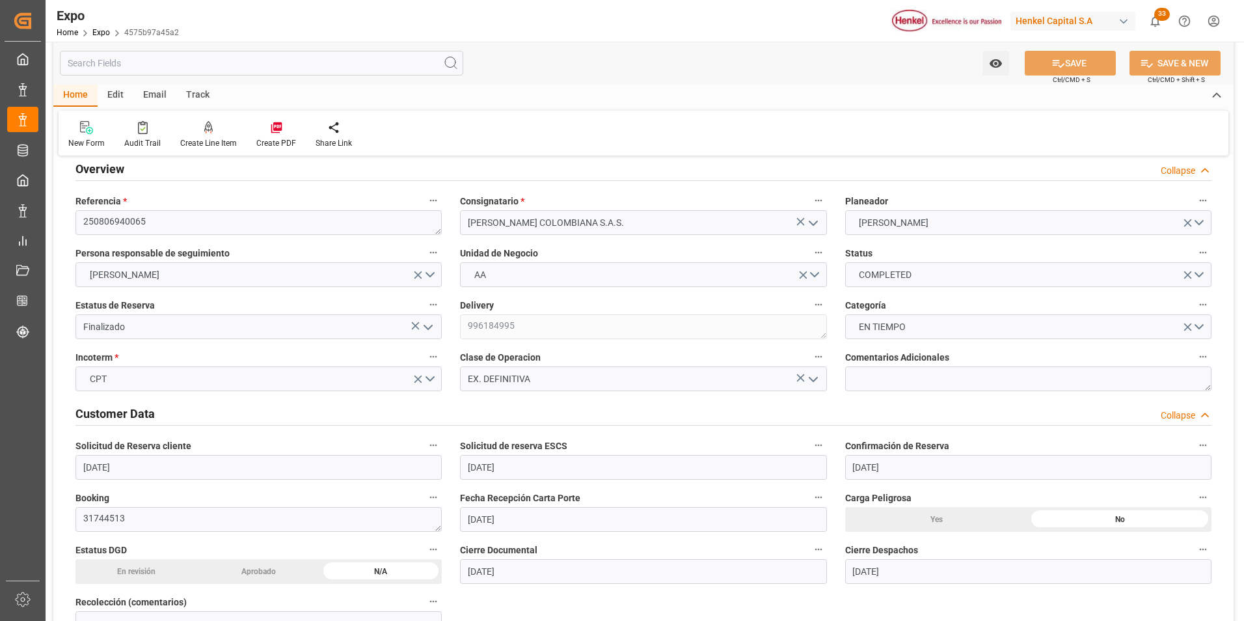
scroll to position [0, 0]
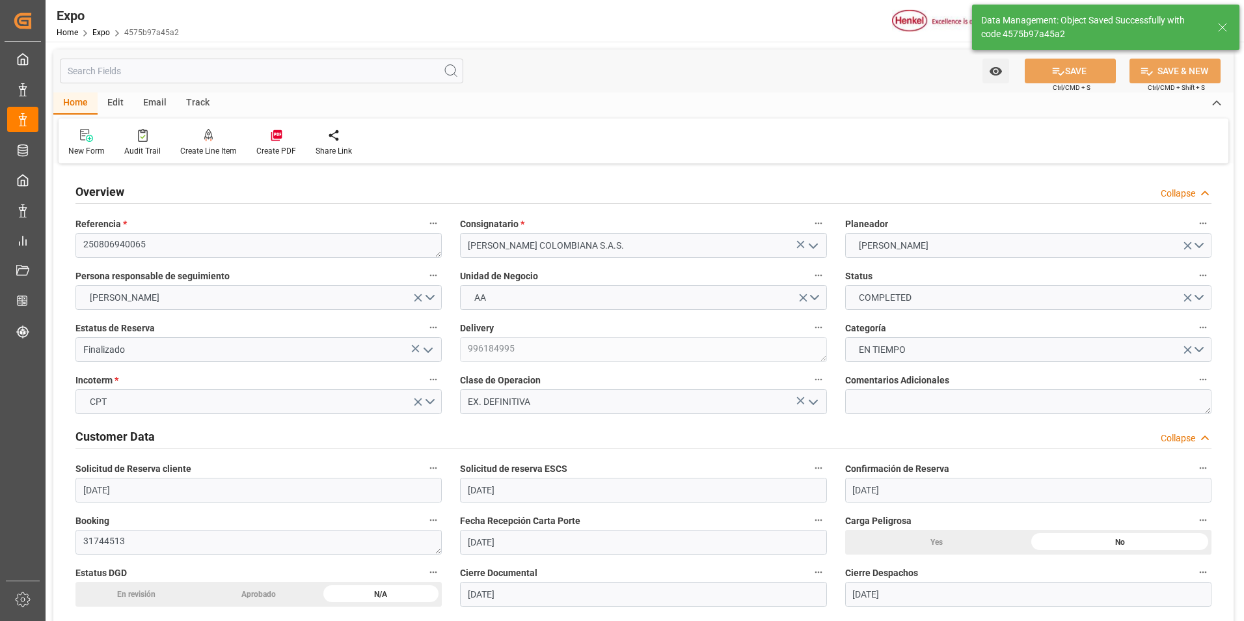
type textarea "[PERSON_NAME]"
type input "[DATE] 15:01"
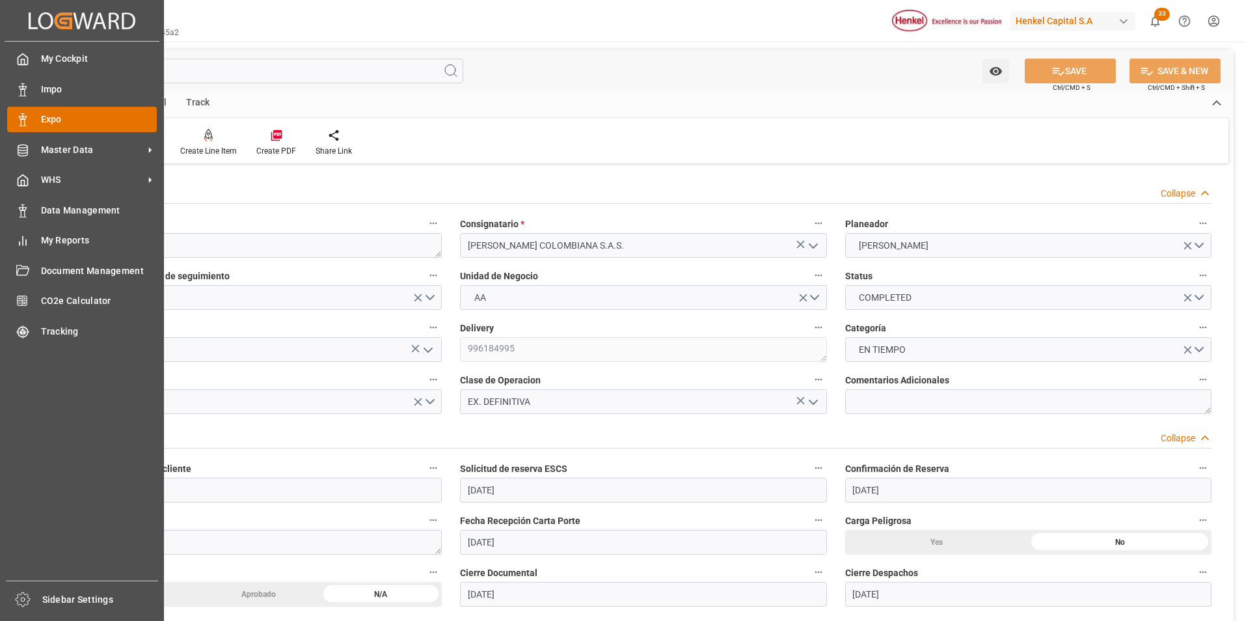
click at [27, 115] on icon at bounding box center [22, 119] width 13 height 13
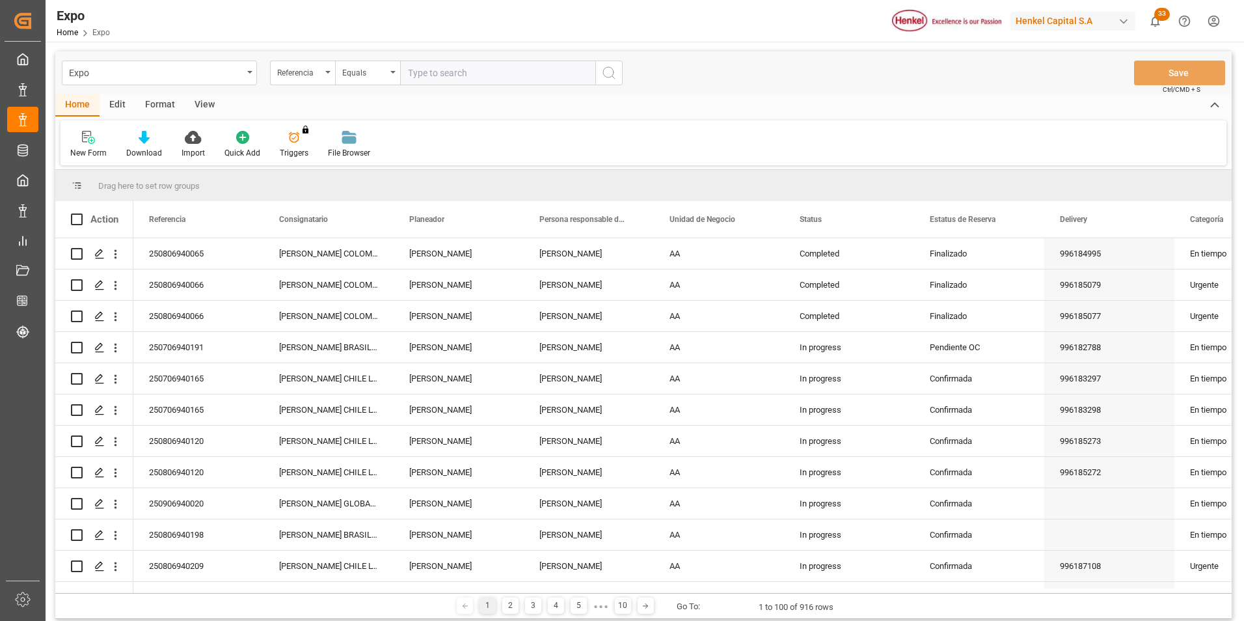
click at [1065, 145] on div "New Form Download Import Quick Add Triggers You do not have permission for Trig…" at bounding box center [643, 142] width 1166 height 45
click at [554, 78] on input "text" at bounding box center [497, 72] width 195 height 25
paste input "250806940102"
type input "250806940102"
click at [606, 74] on icon "search button" at bounding box center [609, 73] width 16 height 16
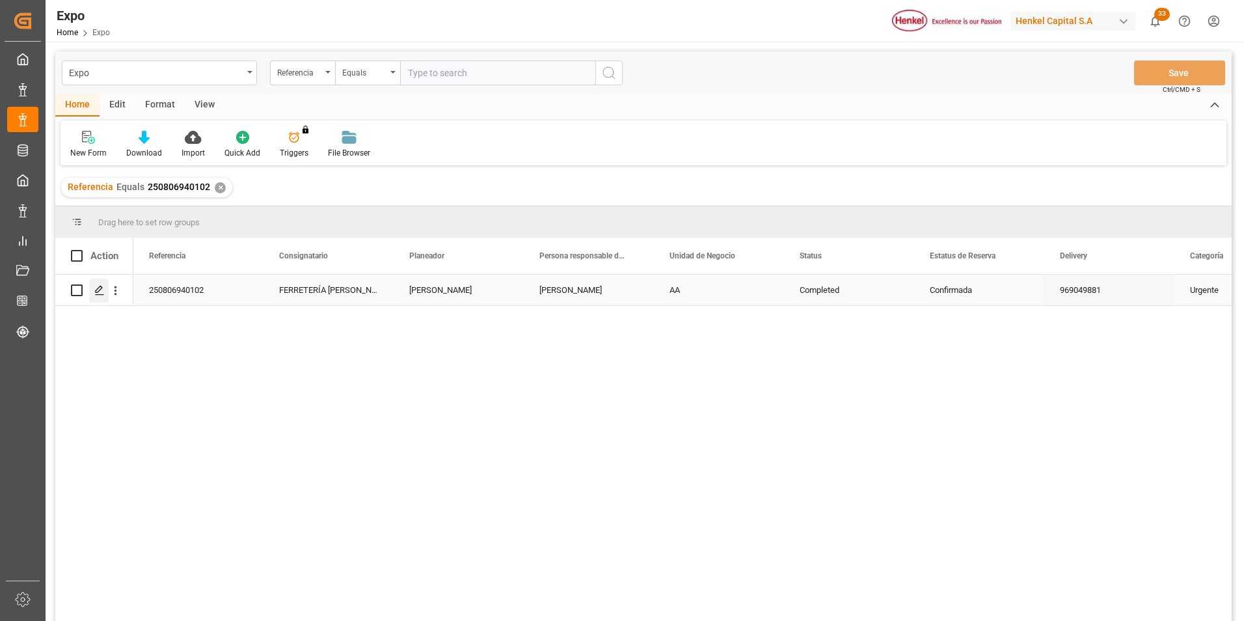
click at [102, 293] on icon "Press SPACE to select this row." at bounding box center [99, 290] width 10 height 10
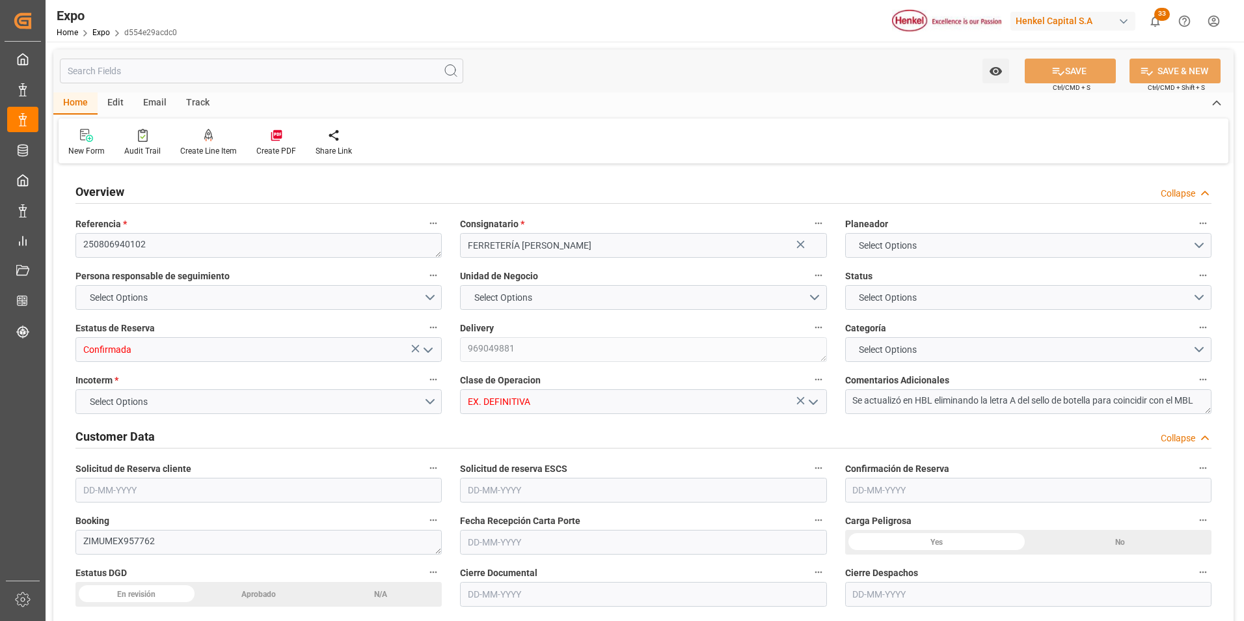
type input "1456.776"
type input "2007.144"
type input "8"
type input "9406922"
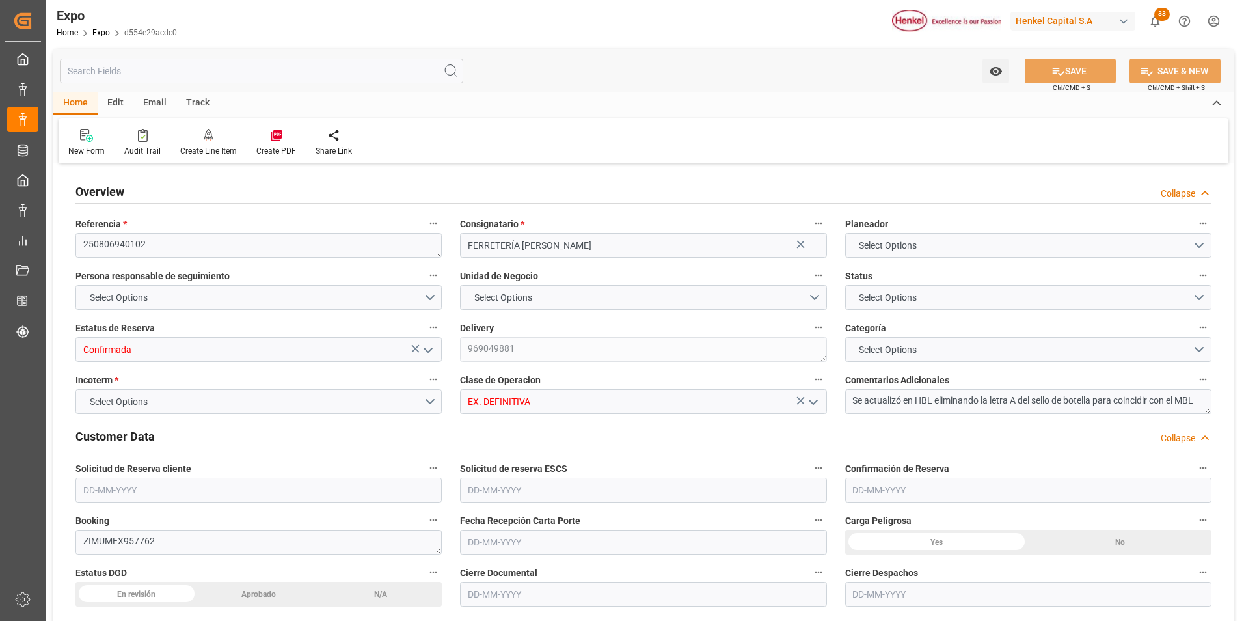
type input "9406922"
type input "MXVER"
type input "DOHAI"
type input "9406922"
type input "[DATE]"
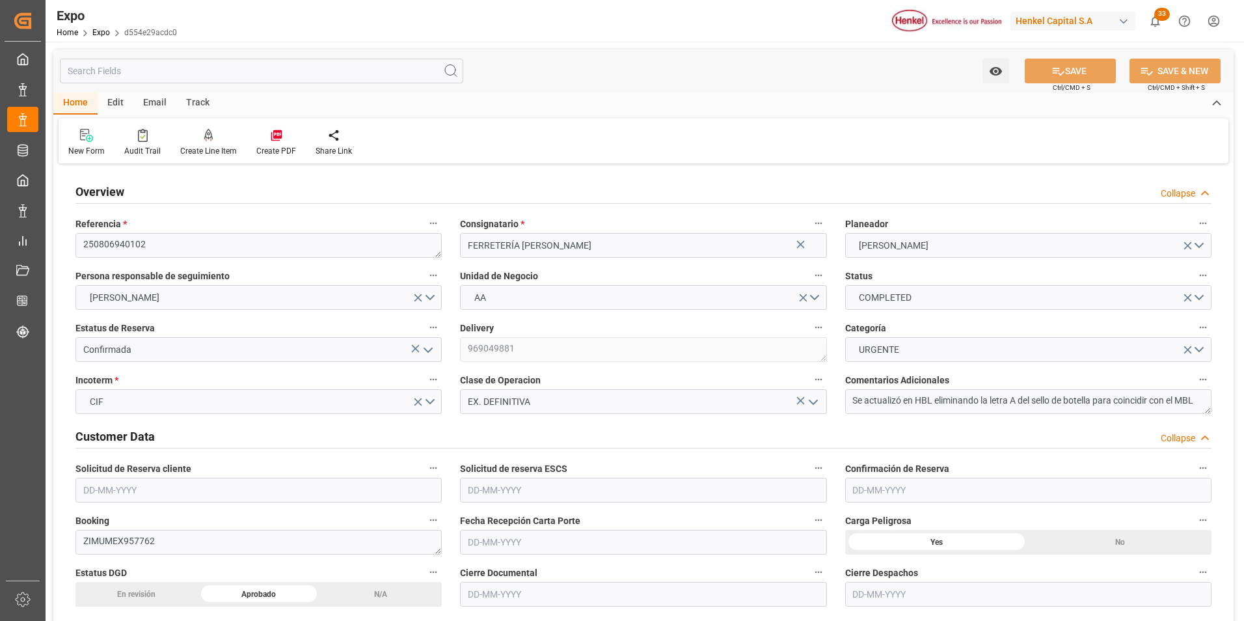
type input "[DATE]"
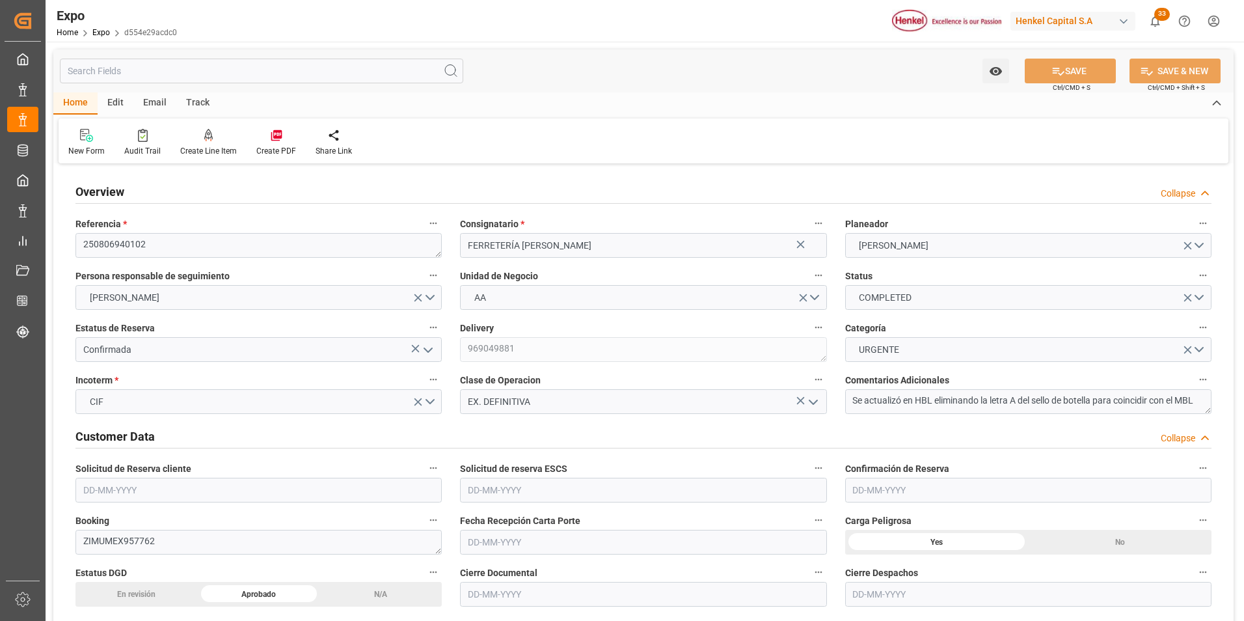
type input "[DATE]"
type input "[DATE] 00:00"
type input "[DATE]"
type input "[DATE] 12:19"
type input "[DATE]"
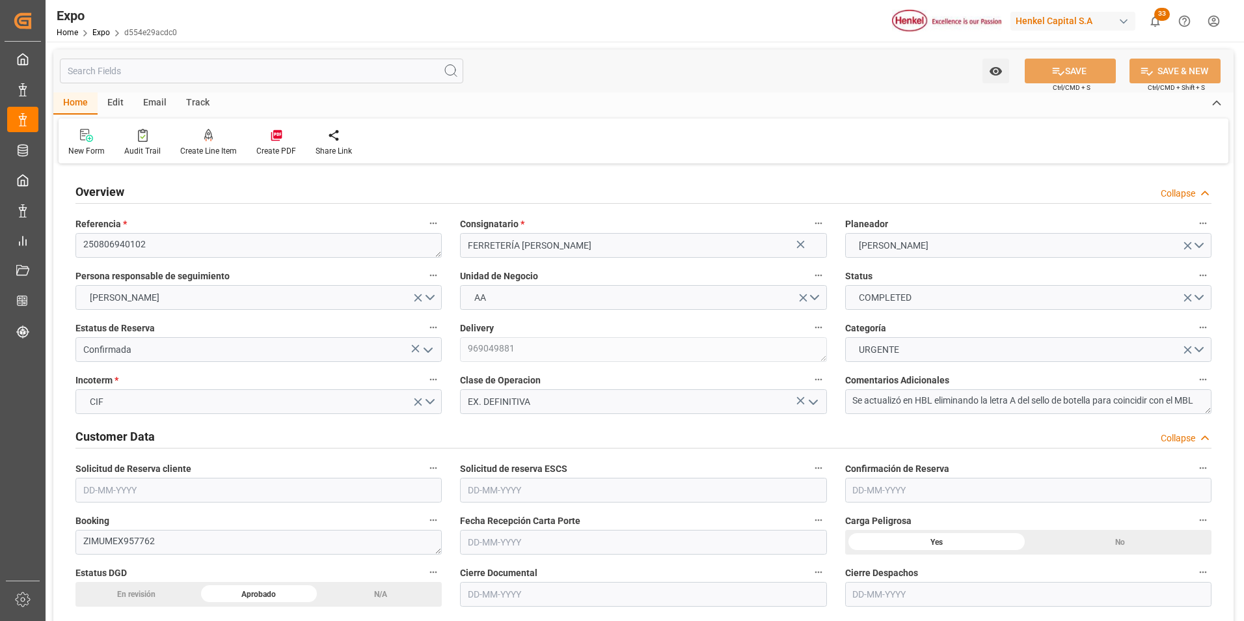
type input "[DATE]"
type input "[DATE] 02:54"
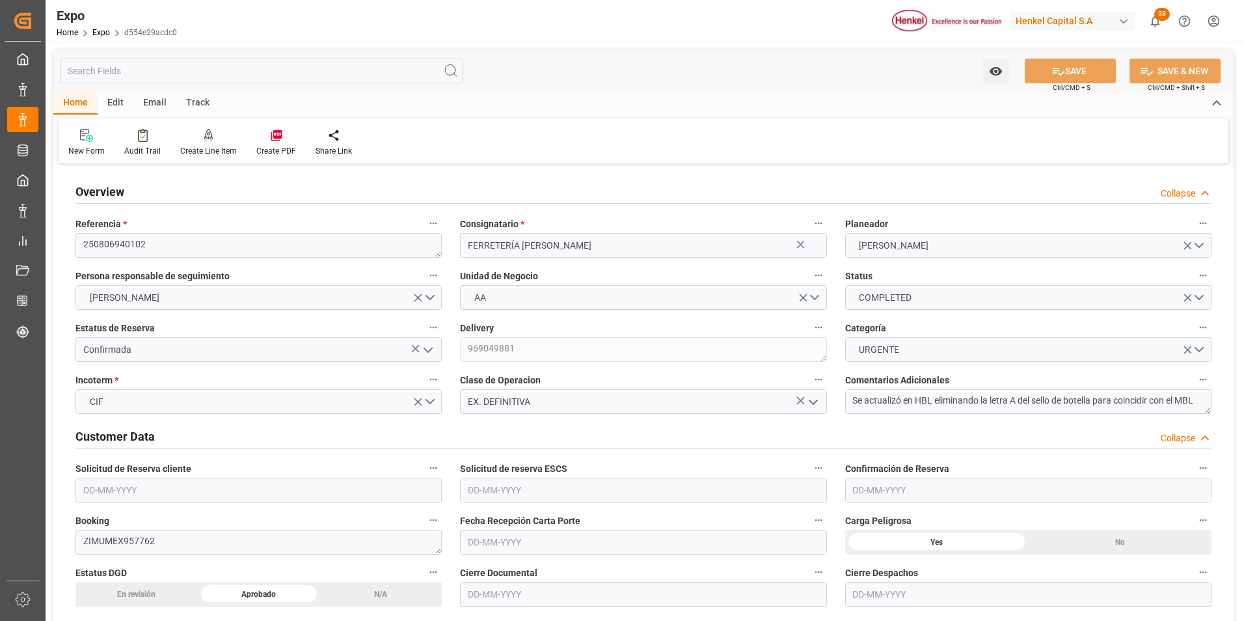
type input "[DATE] 00:00"
type input "[DATE] 22:53"
type input "[DATE] 18:00"
type input "[DATE] 00:00"
type input "[DATE] 18:08"
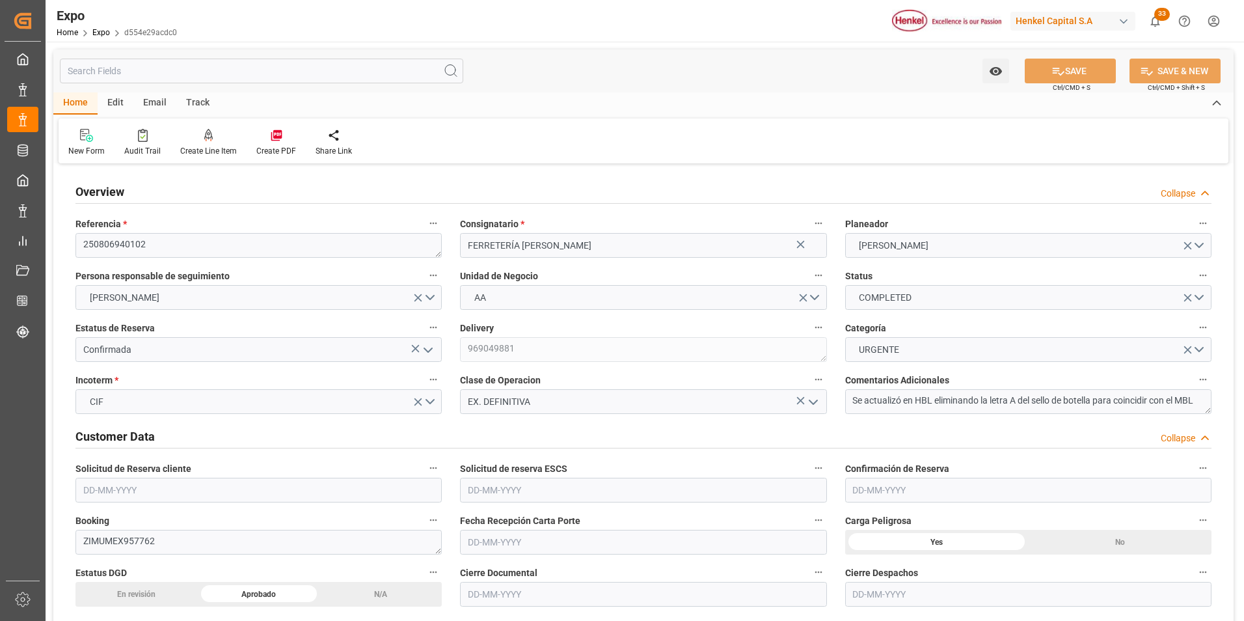
type input "[DATE] 02:17"
type input "[DATE] 09:34"
type input "[DATE] 23:46"
type input "[DATE] 06:00"
type input "[DATE] 02:50"
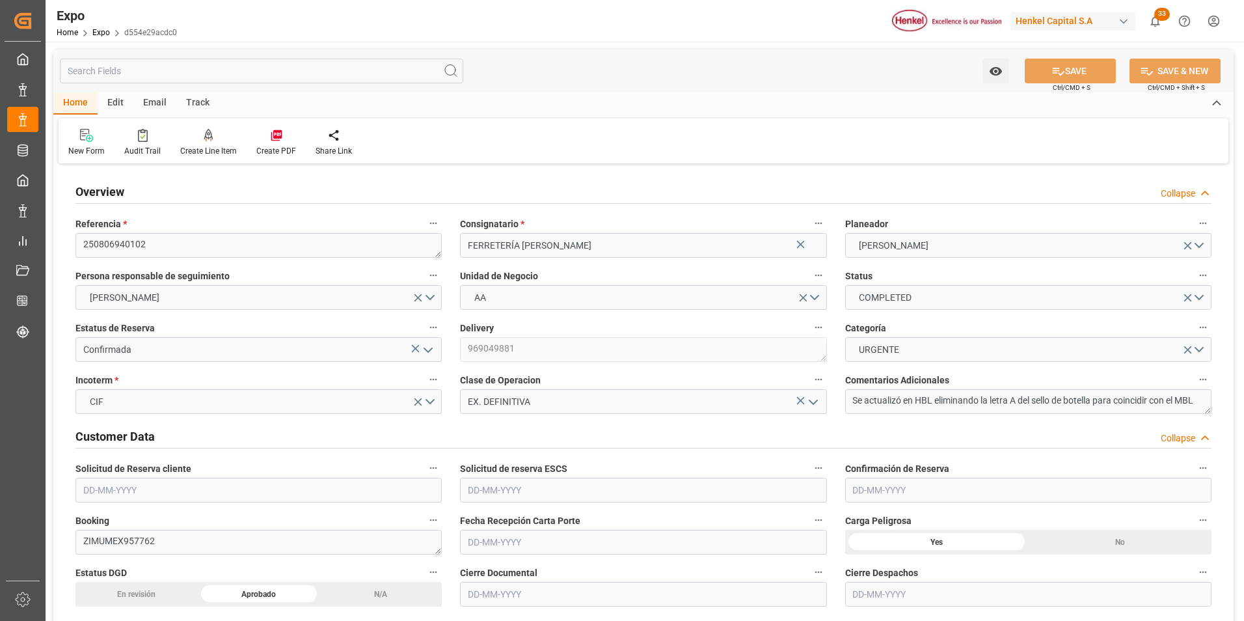
type input "[DATE] 18:00"
type input "[DATE] 19:58"
type input "[DATE] 23:55"
click at [428, 356] on icon "open menu" at bounding box center [428, 350] width 16 height 16
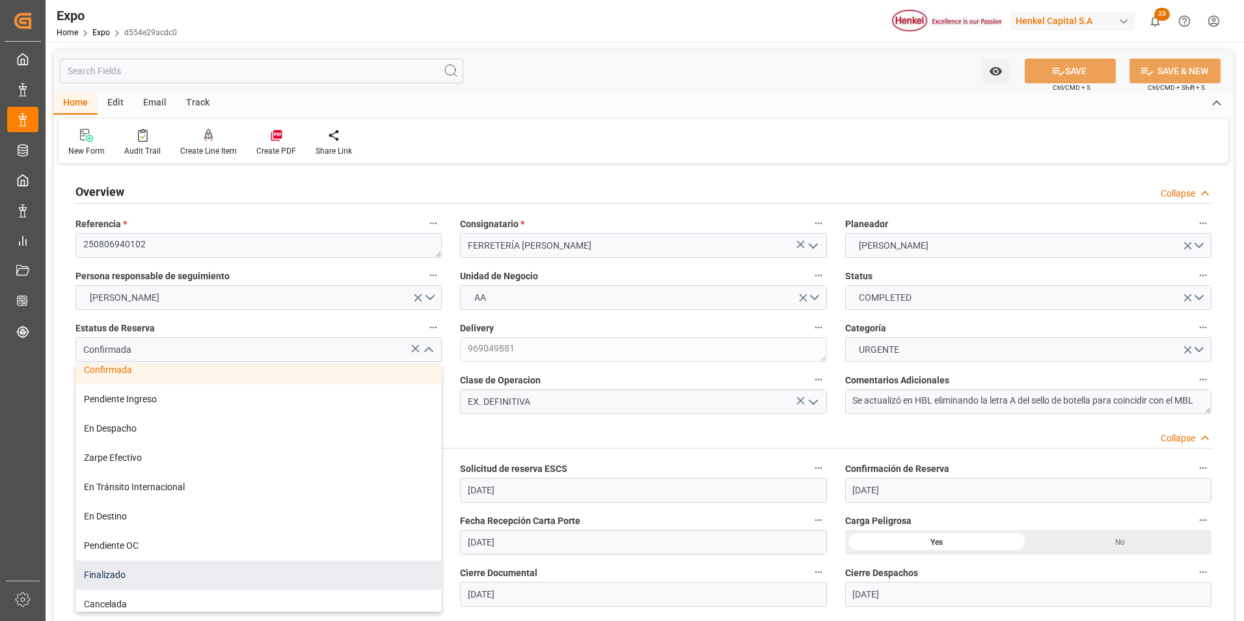
scroll to position [104, 0]
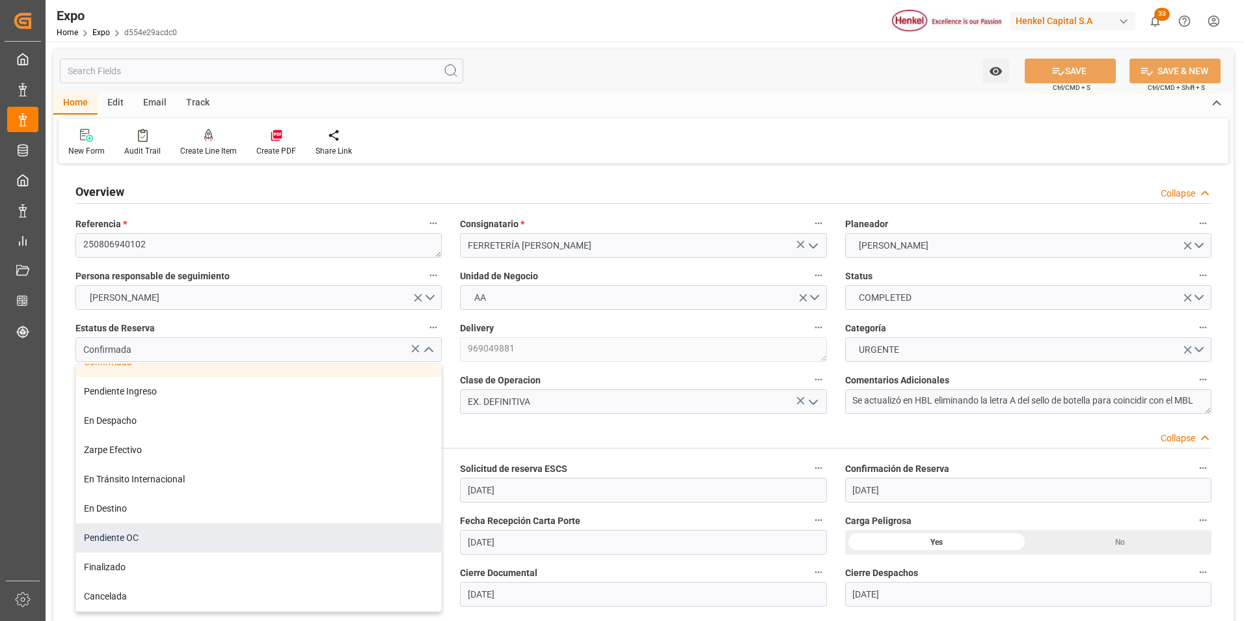
click at [207, 541] on div "Pendiente OC" at bounding box center [258, 537] width 365 height 29
type input "Pendiente OC"
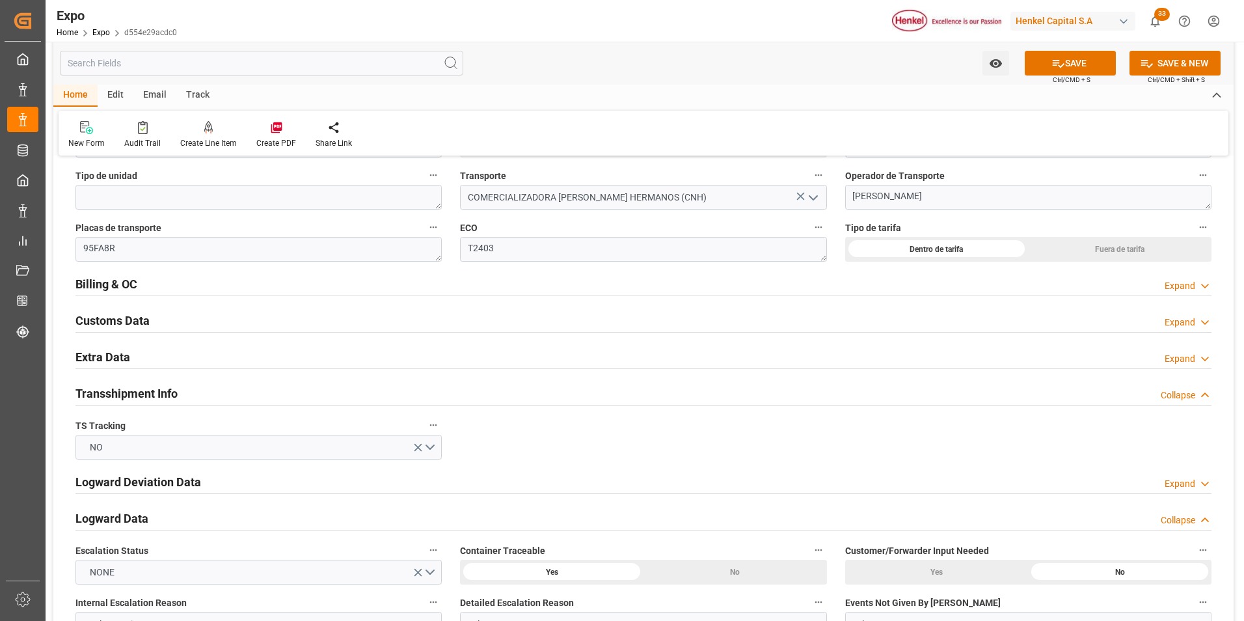
scroll to position [2146, 0]
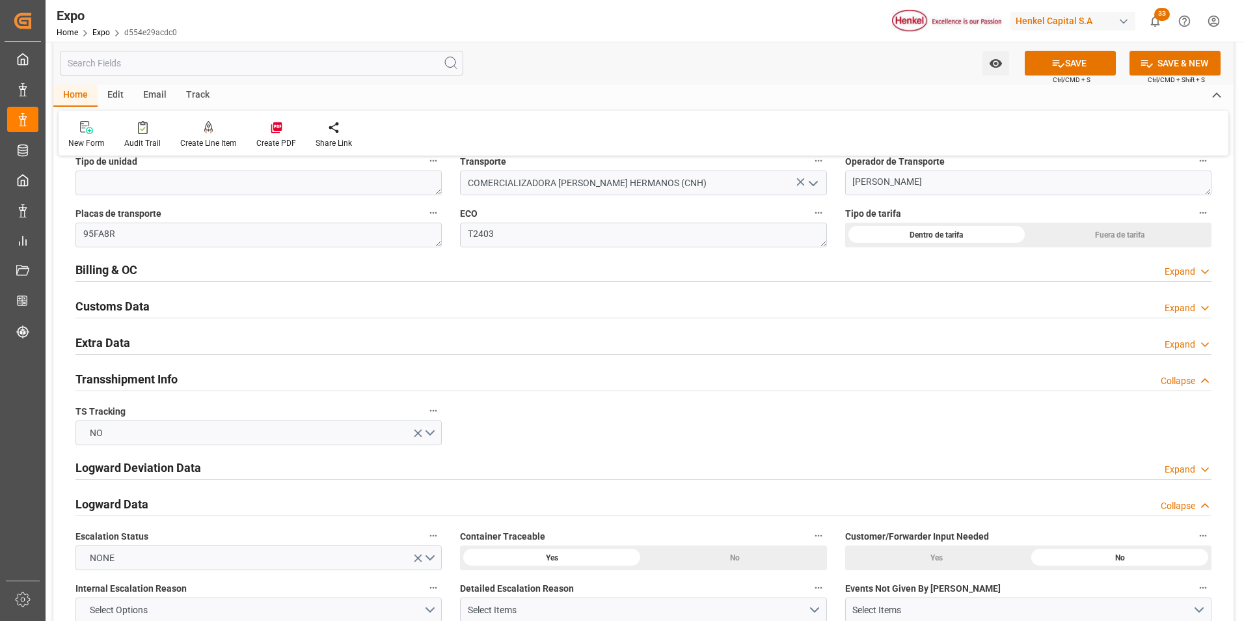
click at [1177, 267] on div "Expand" at bounding box center [1179, 272] width 31 height 14
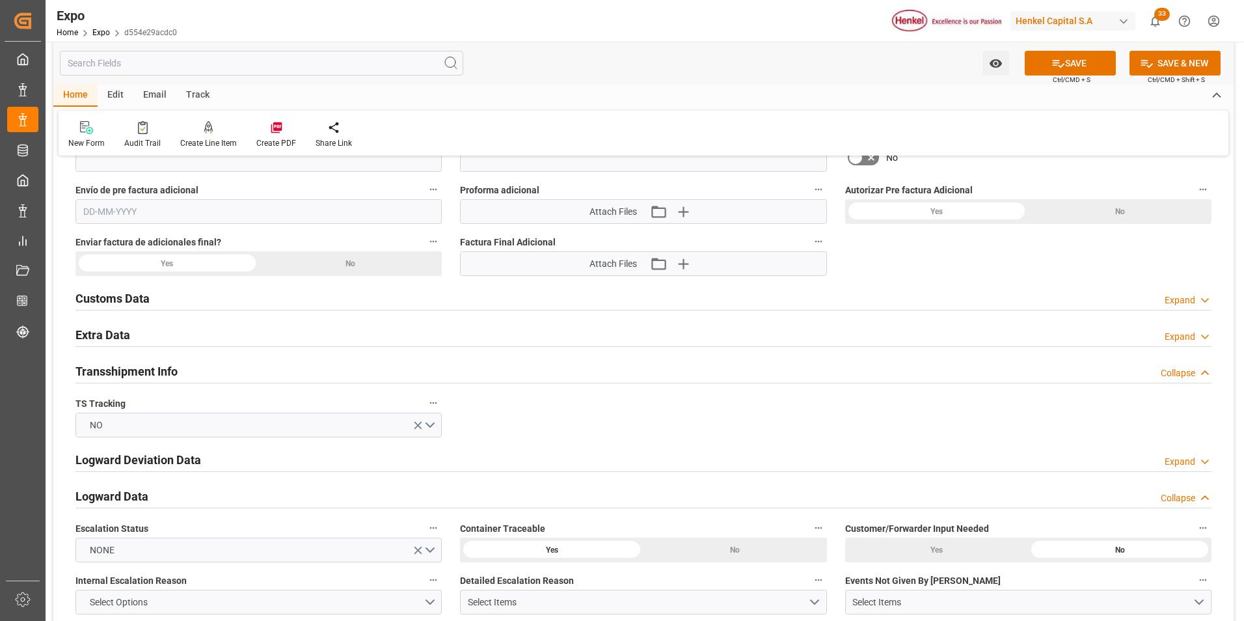
scroll to position [2537, 0]
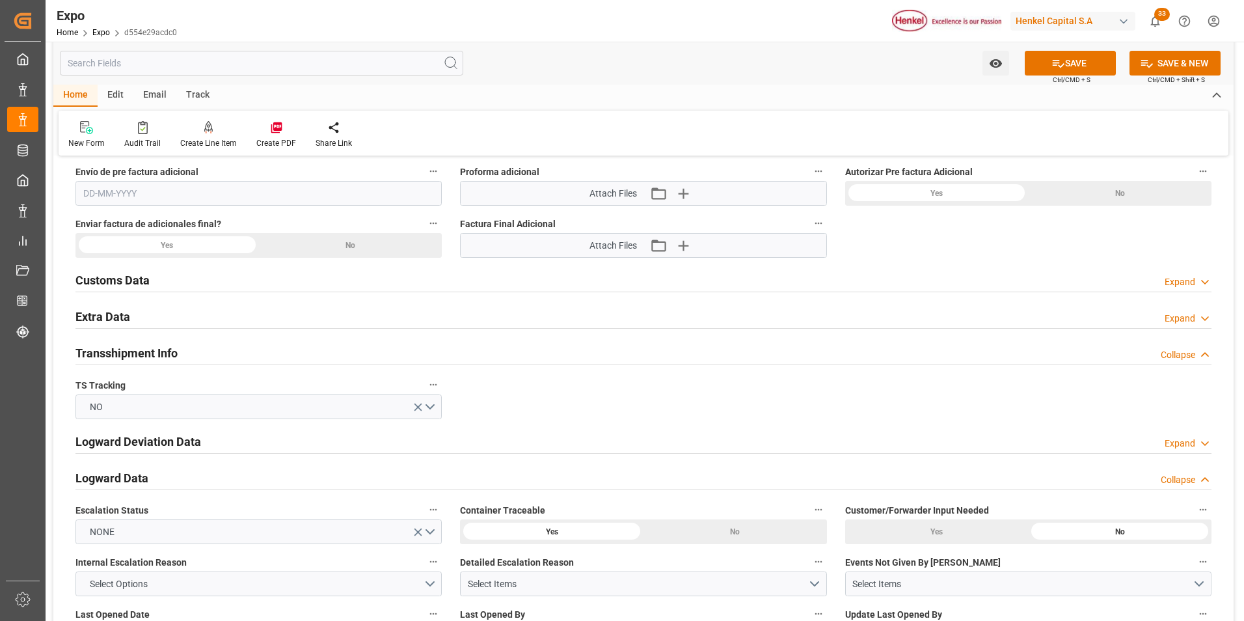
click at [1171, 316] on div "Expand" at bounding box center [1179, 319] width 31 height 14
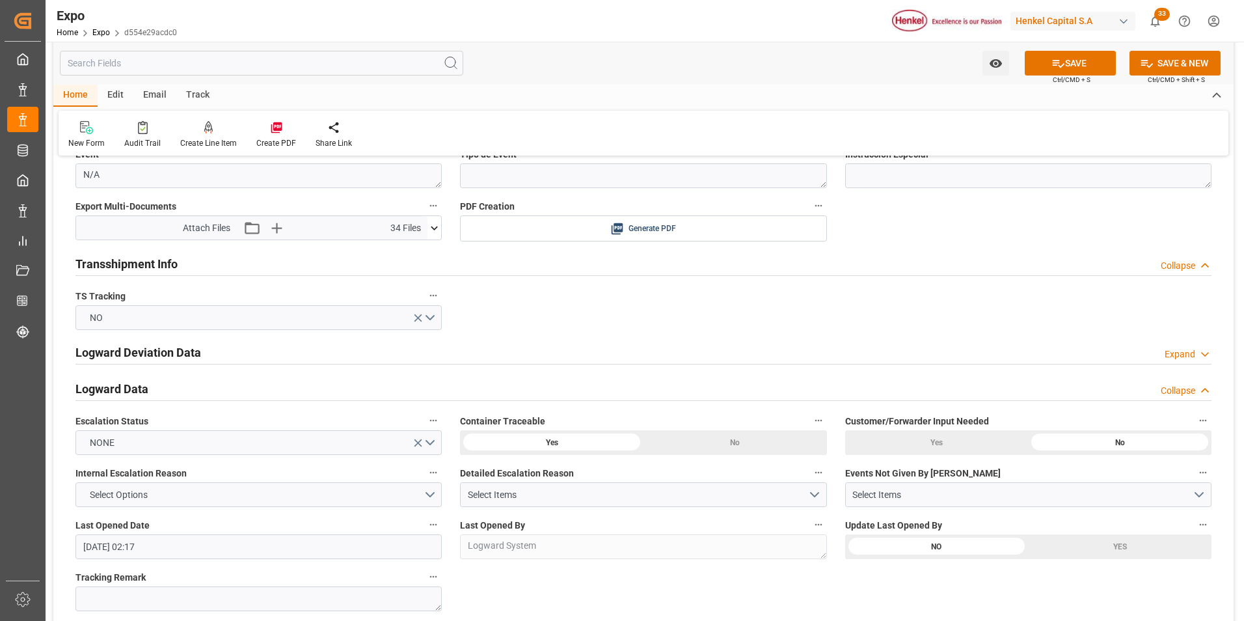
scroll to position [2732, 0]
click at [435, 226] on icon at bounding box center [434, 227] width 14 height 14
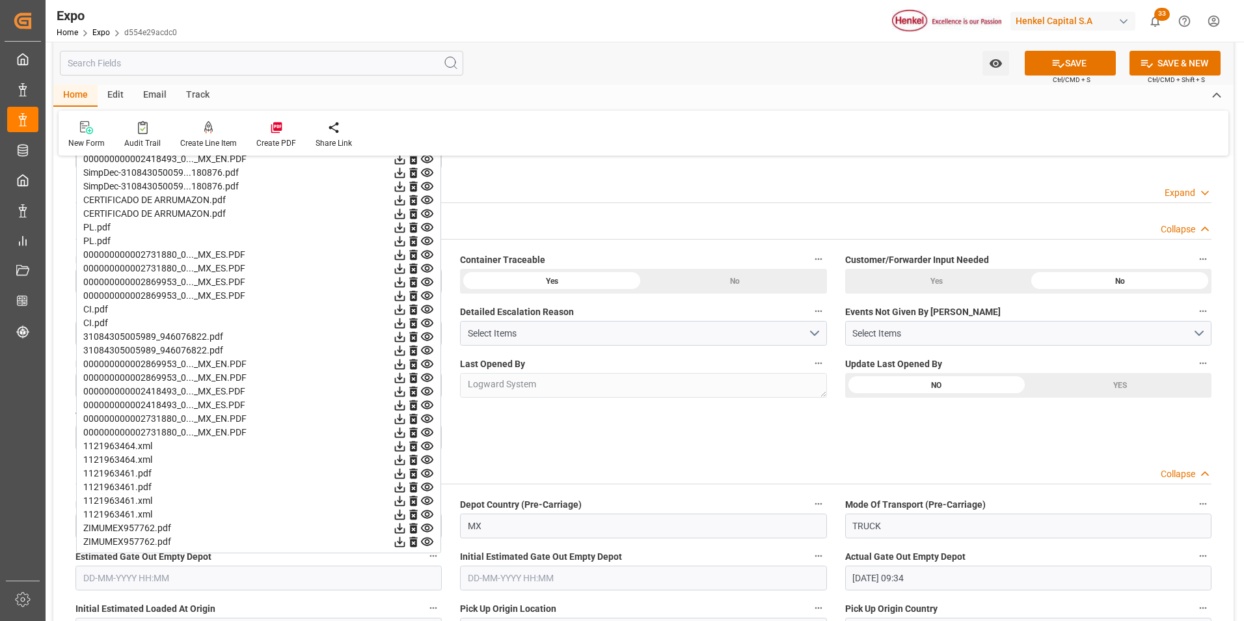
scroll to position [2797, 0]
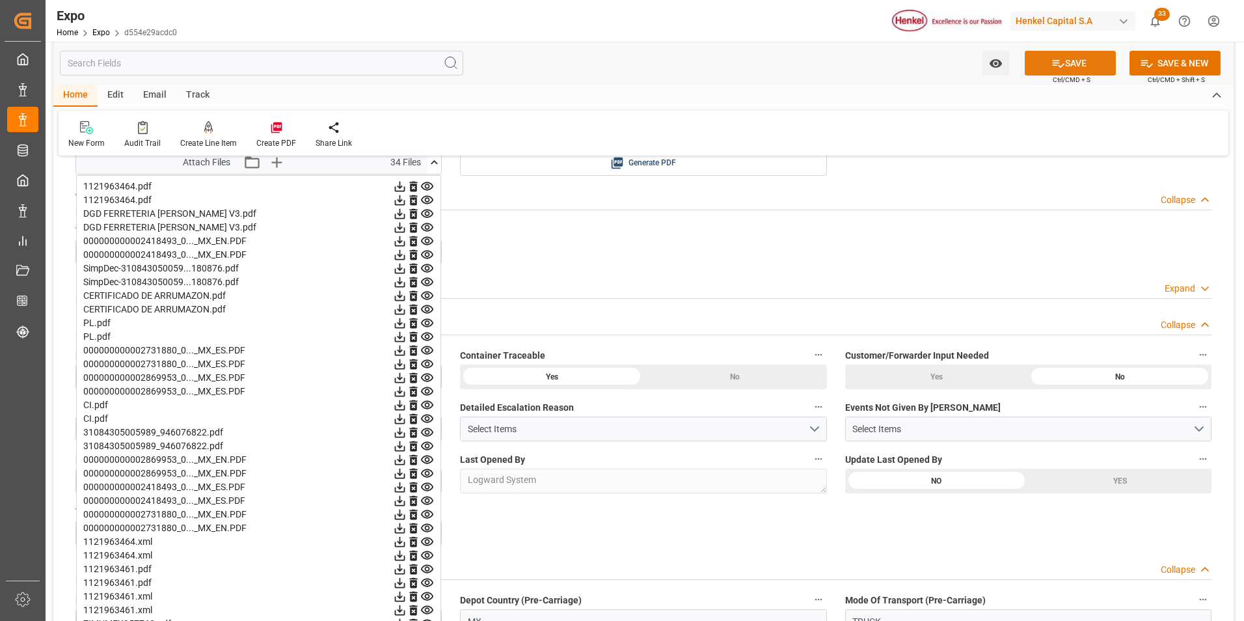
click at [1066, 59] on button "SAVE" at bounding box center [1069, 63] width 91 height 25
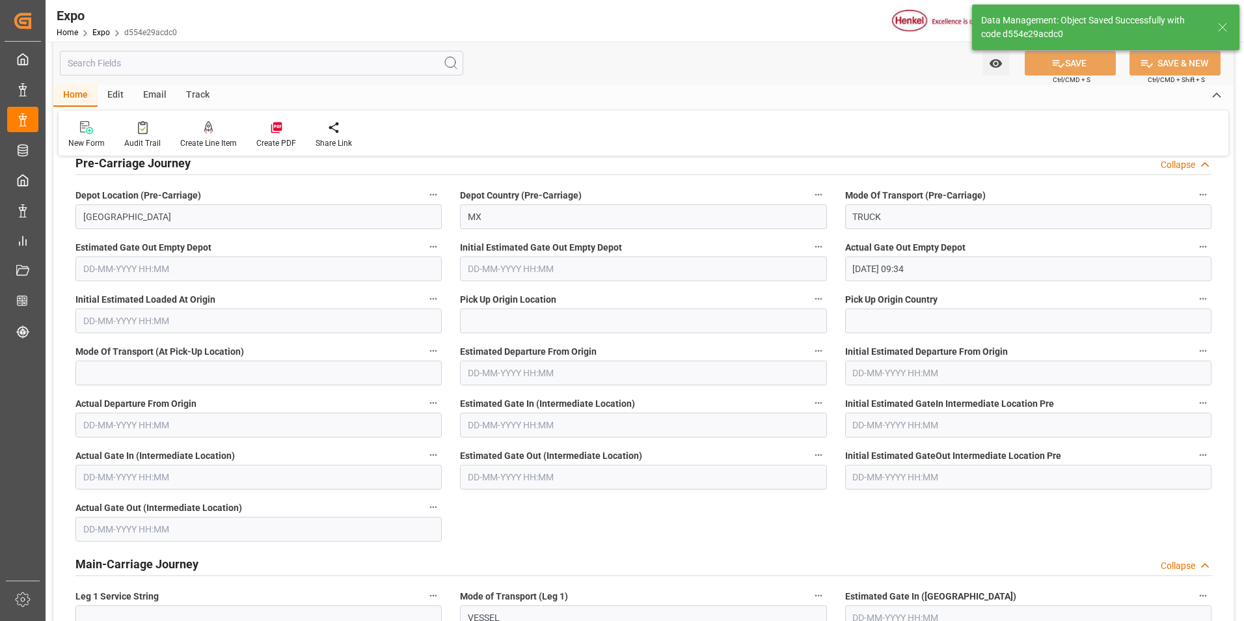
type textarea "[PERSON_NAME]"
type input "[DATE] 15:08"
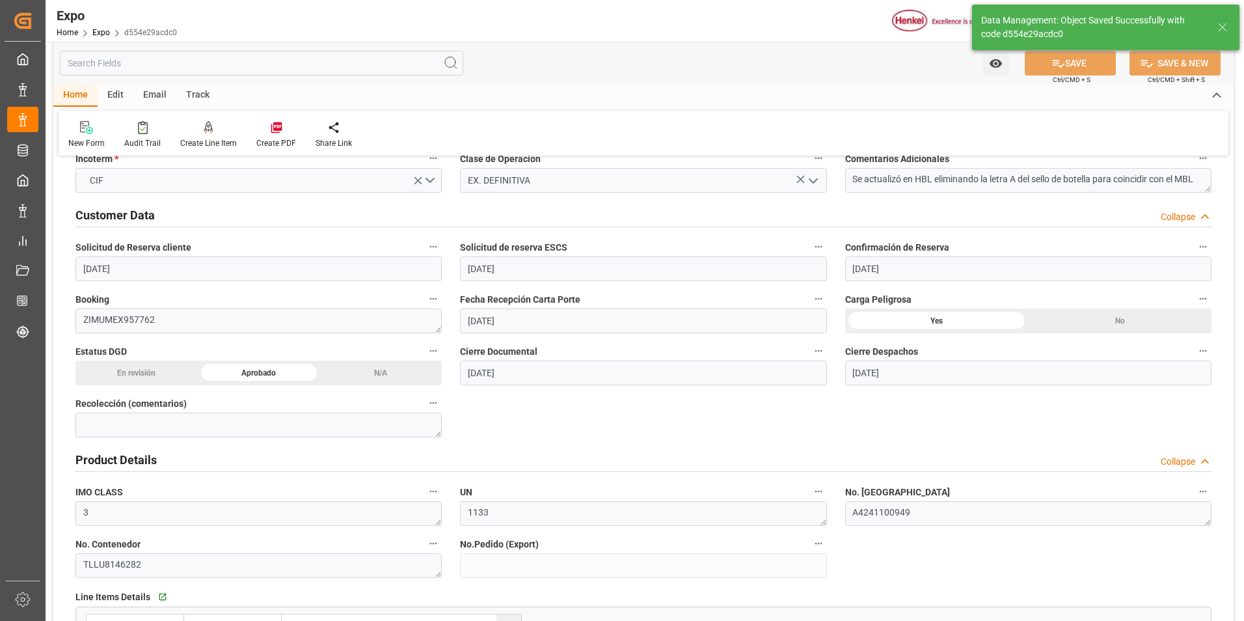
scroll to position [0, 0]
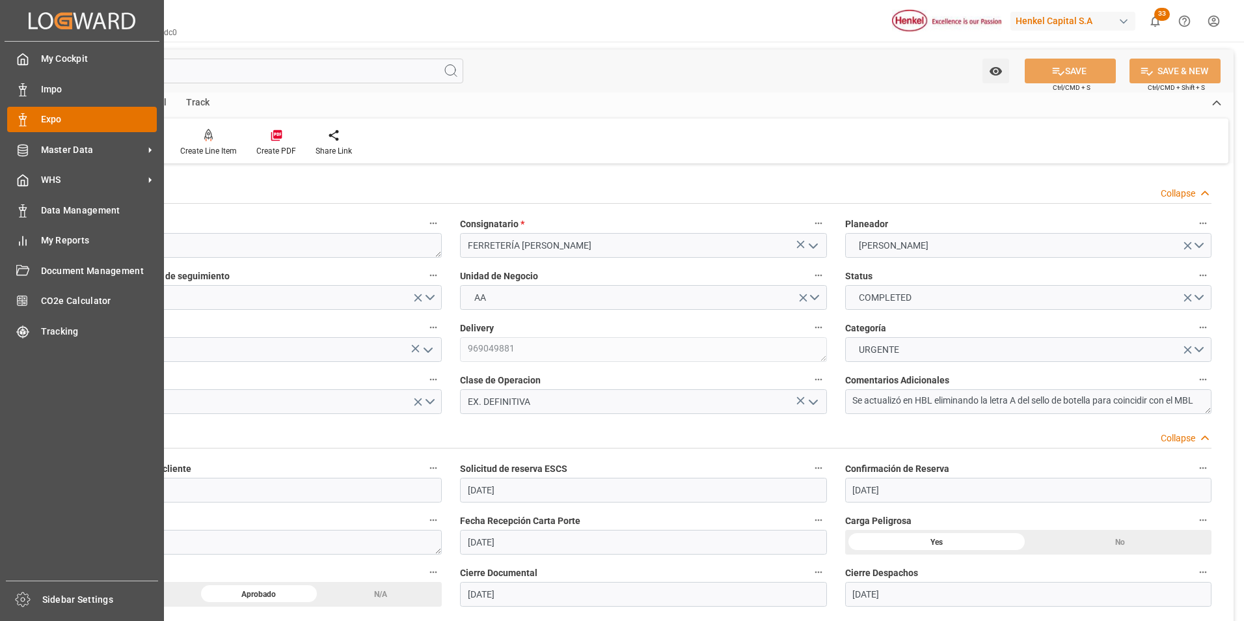
click at [17, 124] on icon at bounding box center [22, 119] width 13 height 13
